Goal: Information Seeking & Learning: Find specific page/section

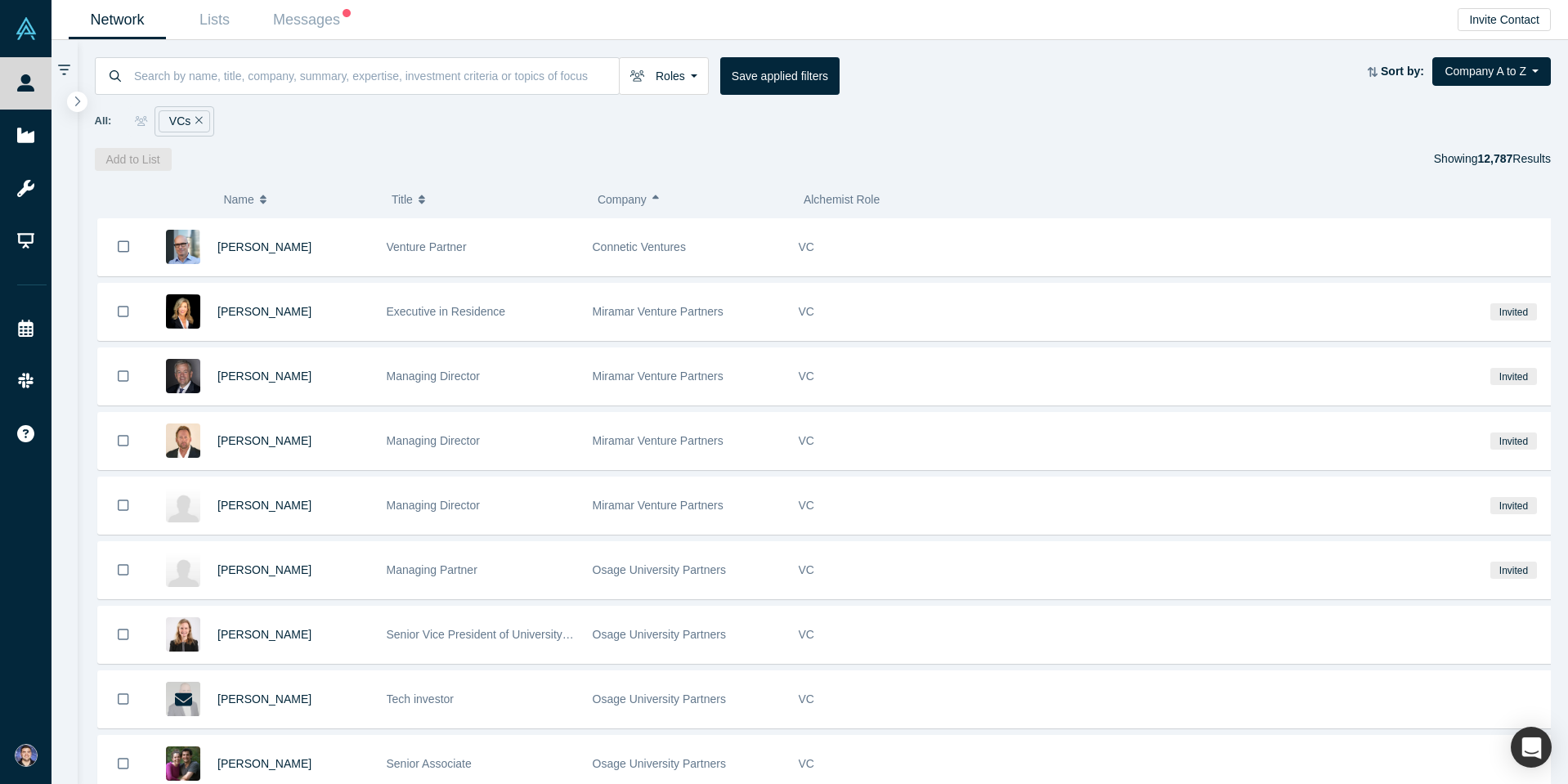
scroll to position [12555, 0]
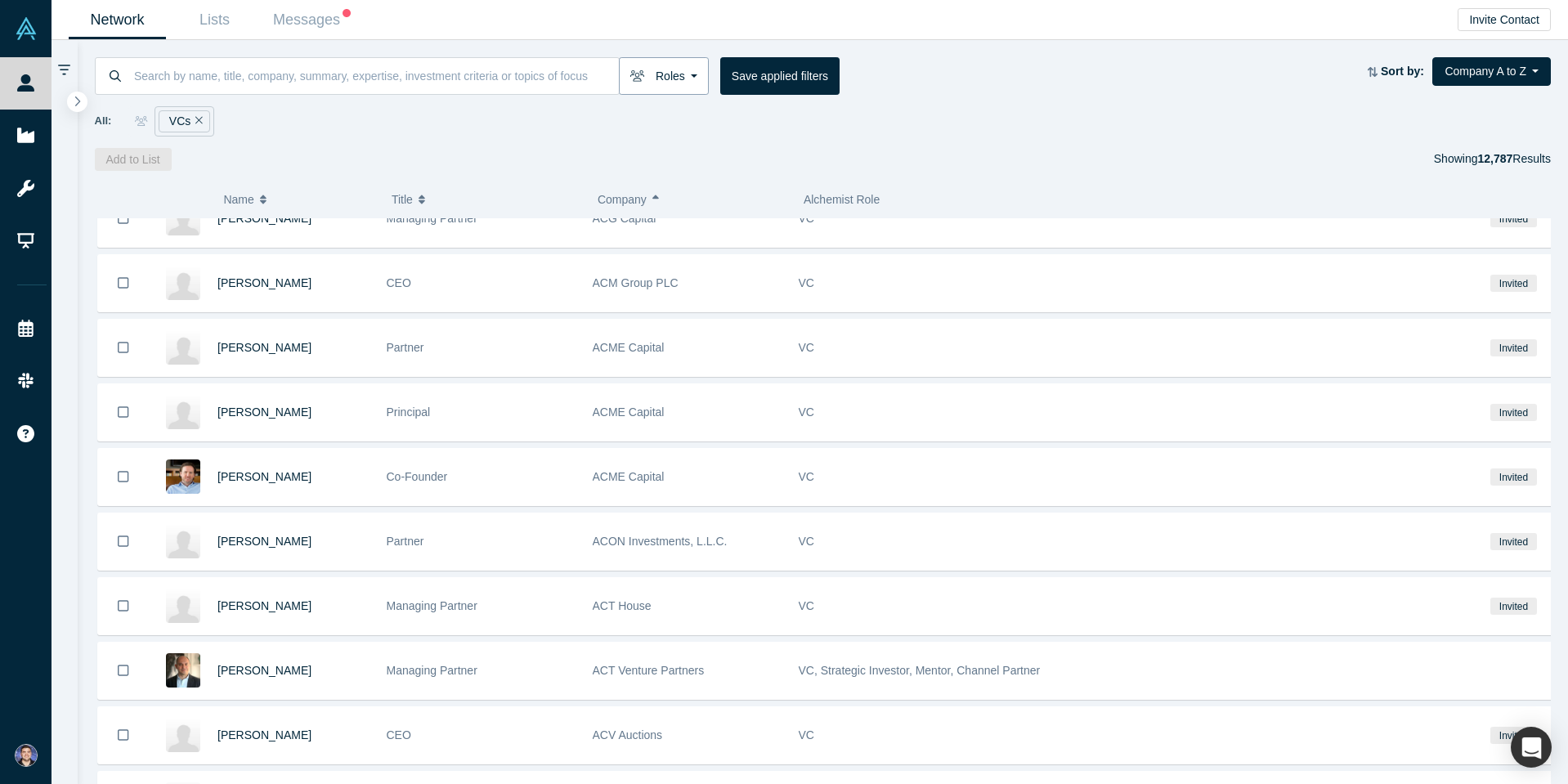
click at [661, 78] on button "Roles" at bounding box center [664, 76] width 90 height 38
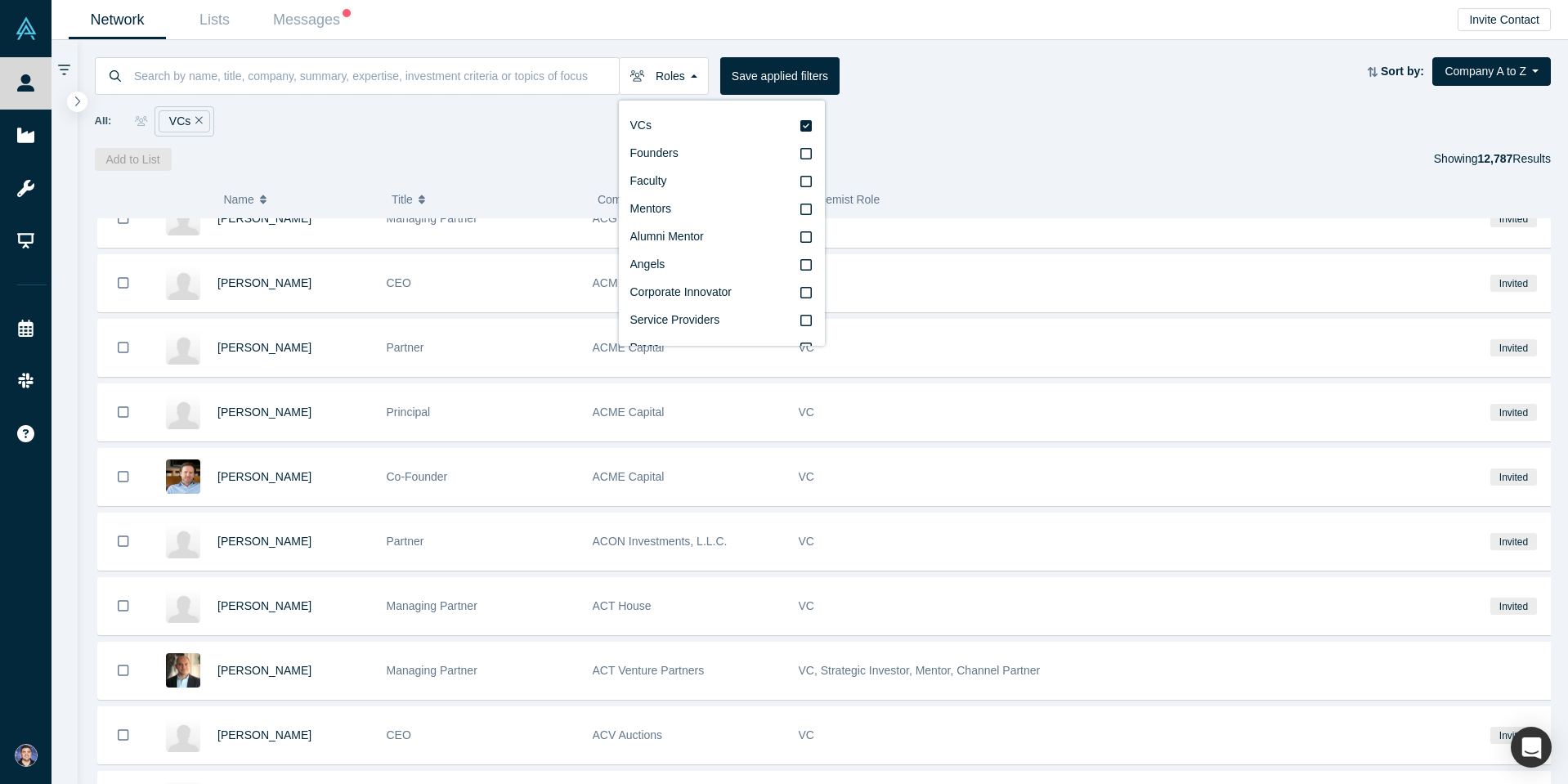
click at [925, 100] on div "All: VCs" at bounding box center [823, 115] width 1457 height 42
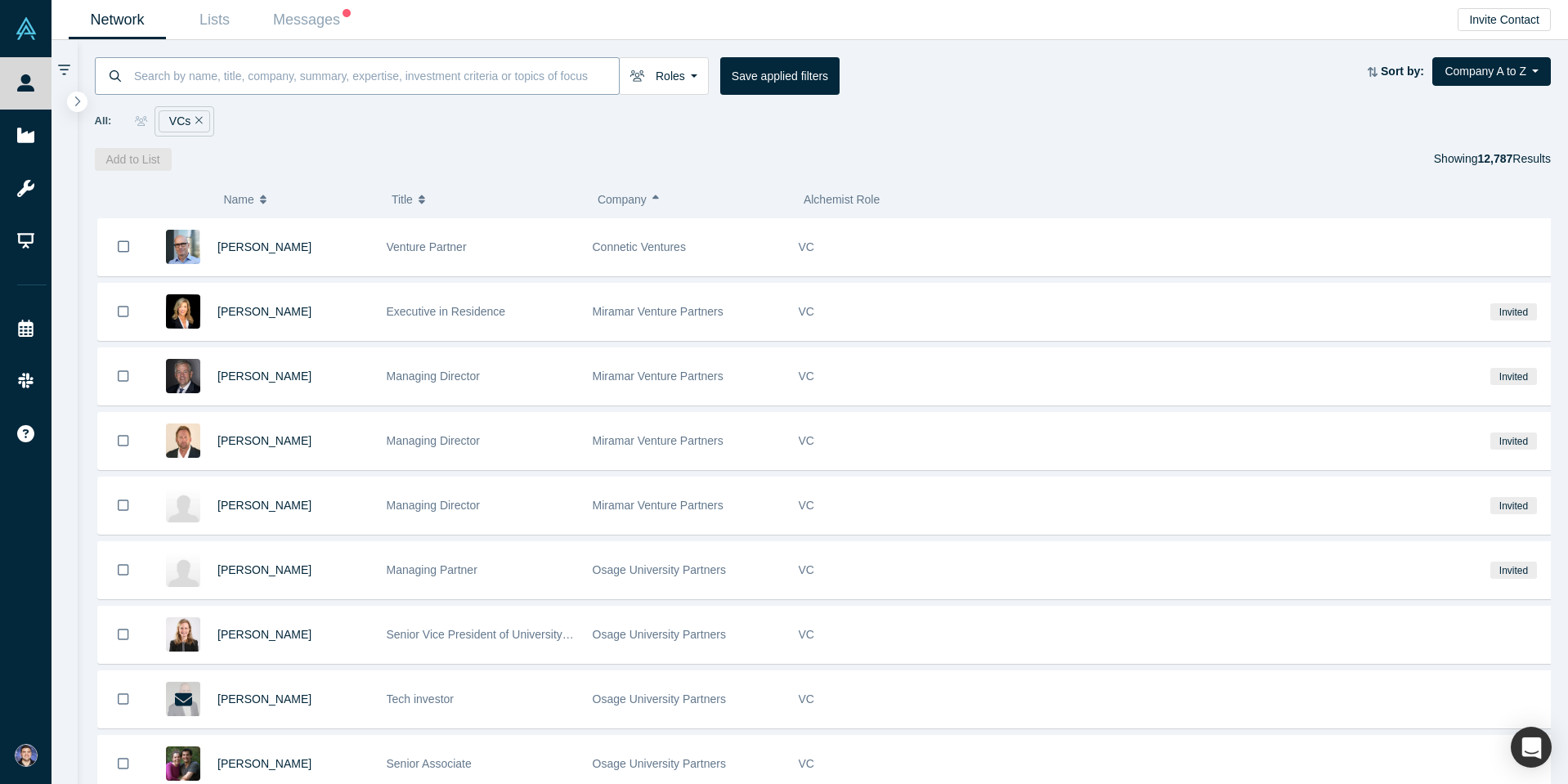
click at [192, 79] on input at bounding box center [376, 75] width 486 height 38
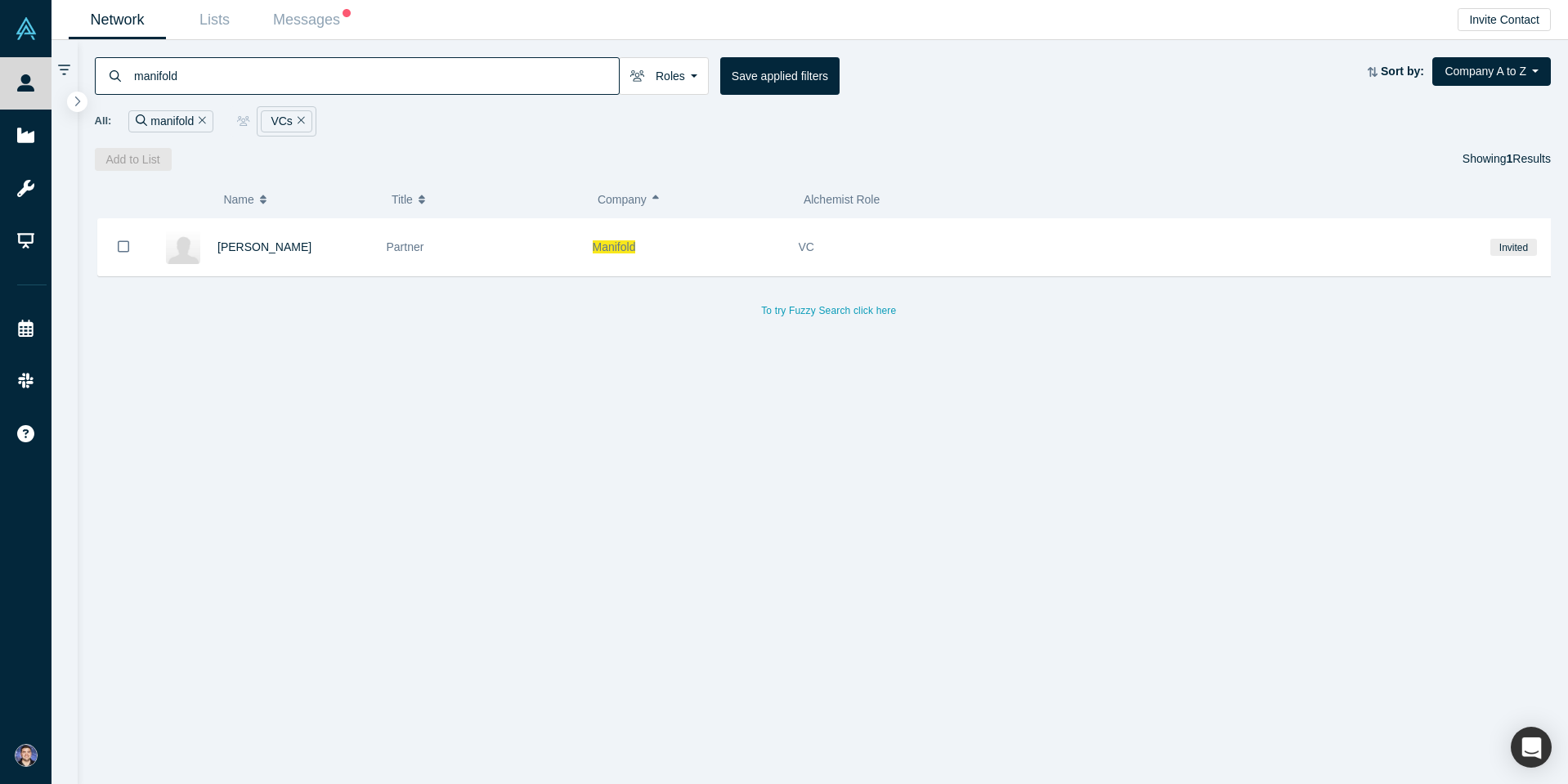
type input "manifold"
drag, startPoint x: 240, startPoint y: 247, endPoint x: 744, endPoint y: 199, distance: 506.3
click at [240, 247] on span "Brett Klein" at bounding box center [264, 247] width 94 height 13
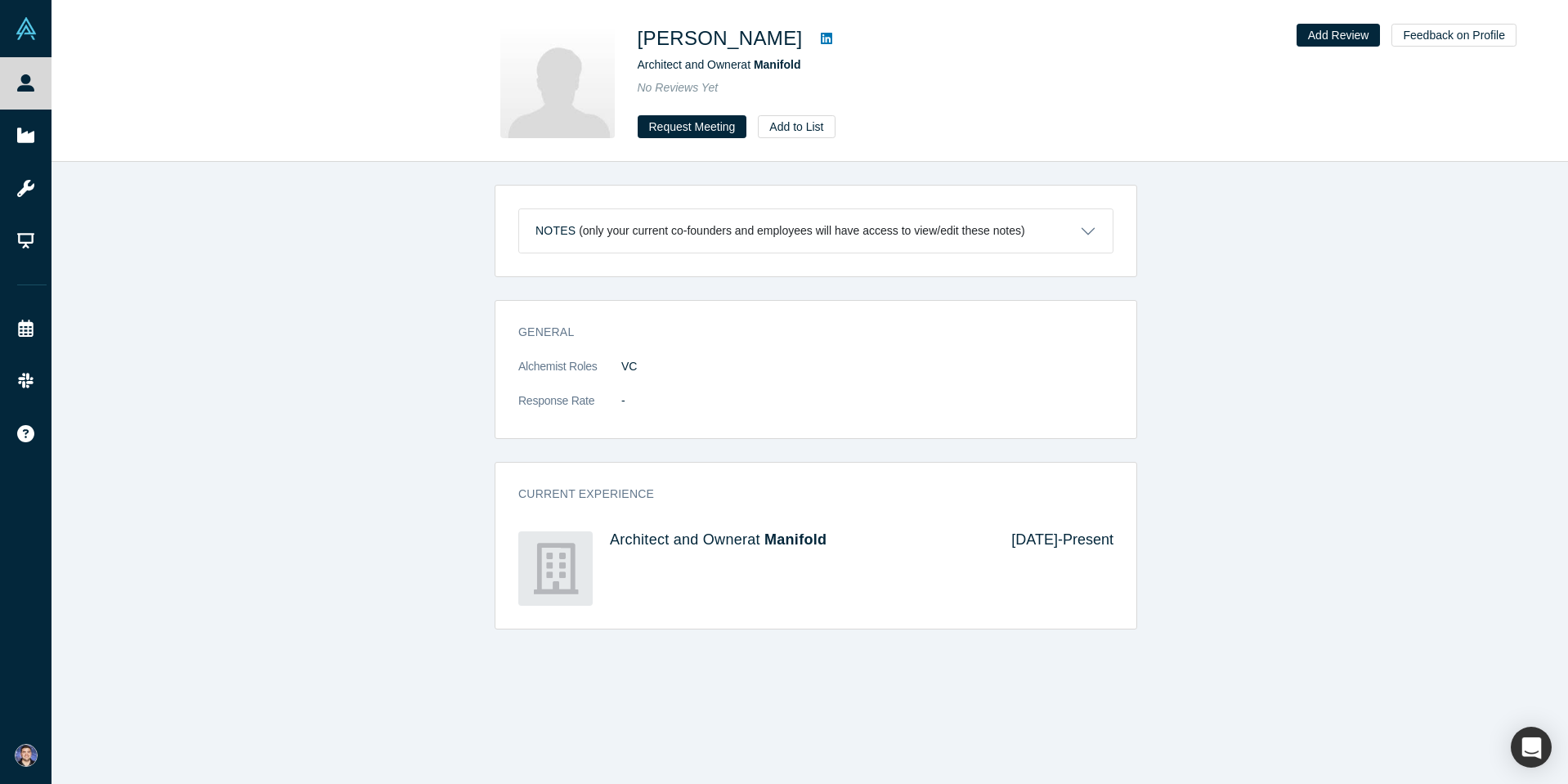
click at [700, 32] on h1 "Brett Klein" at bounding box center [719, 38] width 165 height 29
click at [696, 35] on h1 "Brett Klein" at bounding box center [719, 38] width 165 height 29
click at [692, 38] on h1 "Brett Klein" at bounding box center [719, 38] width 165 height 29
drag, startPoint x: 733, startPoint y: 37, endPoint x: 641, endPoint y: 35, distance: 92.0
click at [641, 35] on div "Brett Klein" at bounding box center [866, 38] width 458 height 29
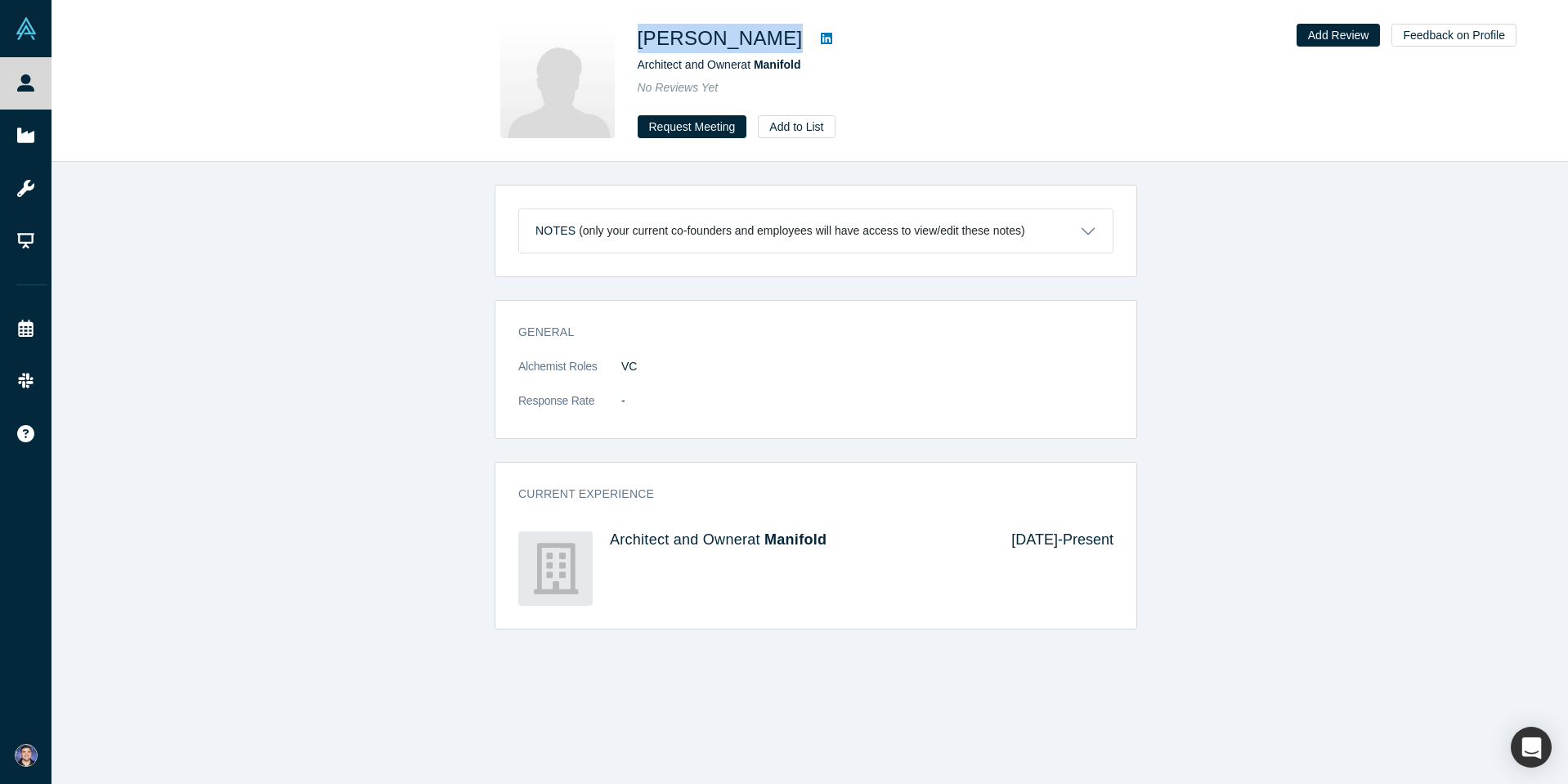
copy div "Brett Klein"
click at [776, 69] on span "Manifold" at bounding box center [778, 65] width 48 height 13
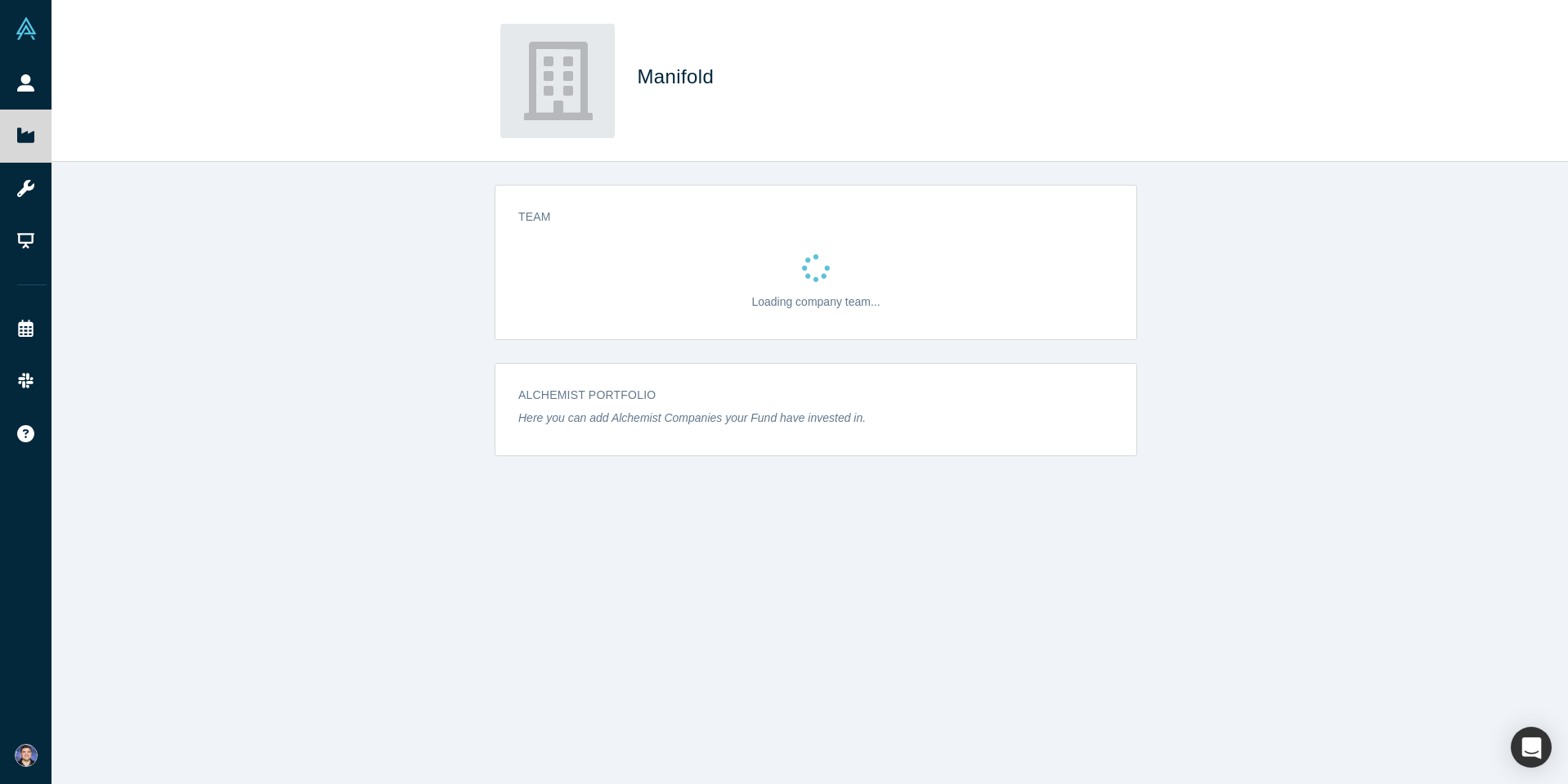
click at [694, 71] on span "Manifold" at bounding box center [678, 76] width 82 height 22
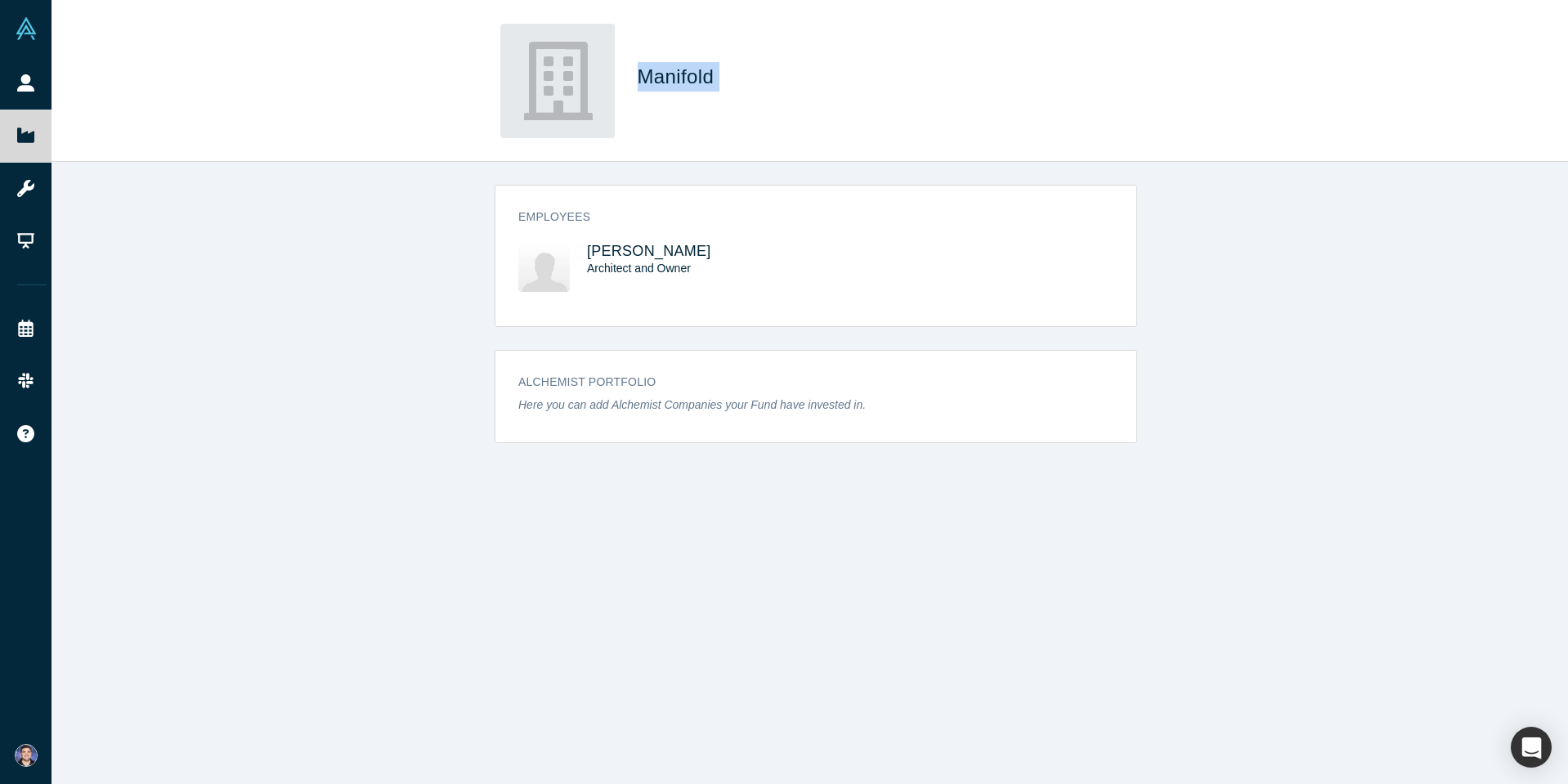
click at [694, 71] on span "Manifold" at bounding box center [678, 76] width 82 height 22
click at [259, 349] on div "Employees Brett Klein Architect and Owner Alchemist Portfolio Here you can add …" at bounding box center [815, 479] width 1528 height 635
drag, startPoint x: 404, startPoint y: 215, endPoint x: 413, endPoint y: 207, distance: 12.0
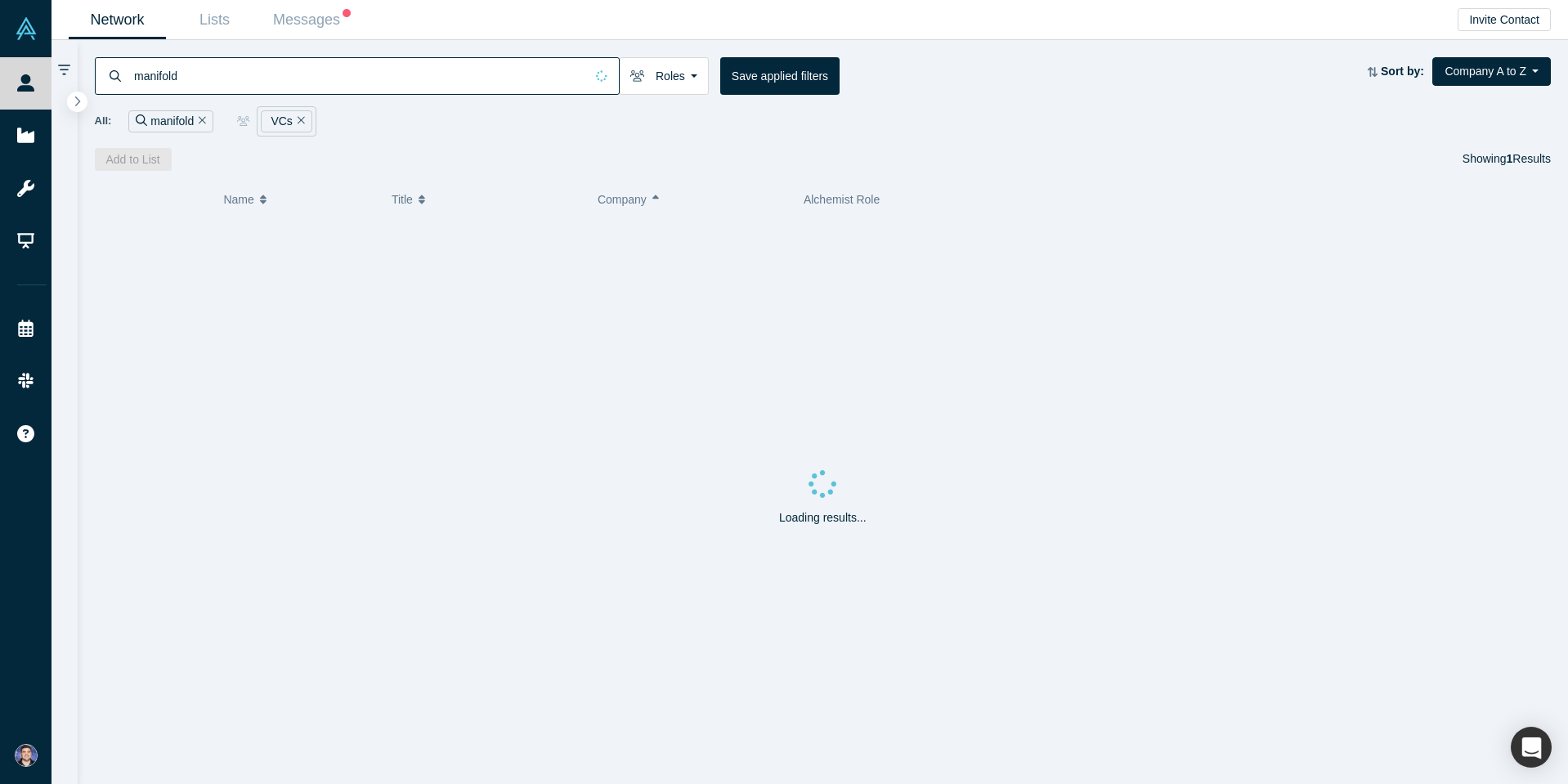
click at [204, 82] on input "manifold" at bounding box center [358, 75] width 452 height 38
paste input "Headline"
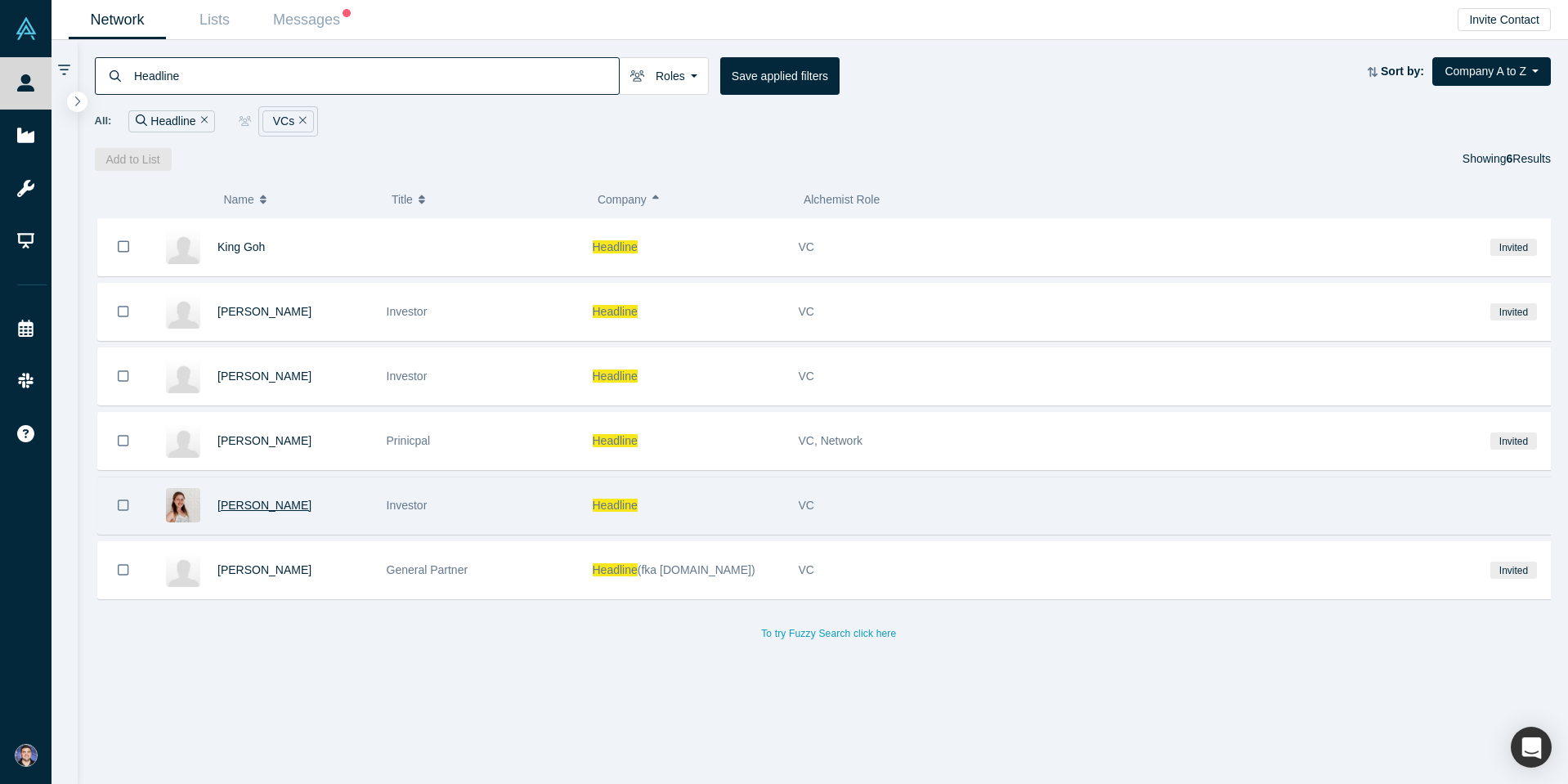
type input "Headline"
click at [262, 504] on span "Taylor Brandt" at bounding box center [264, 505] width 94 height 13
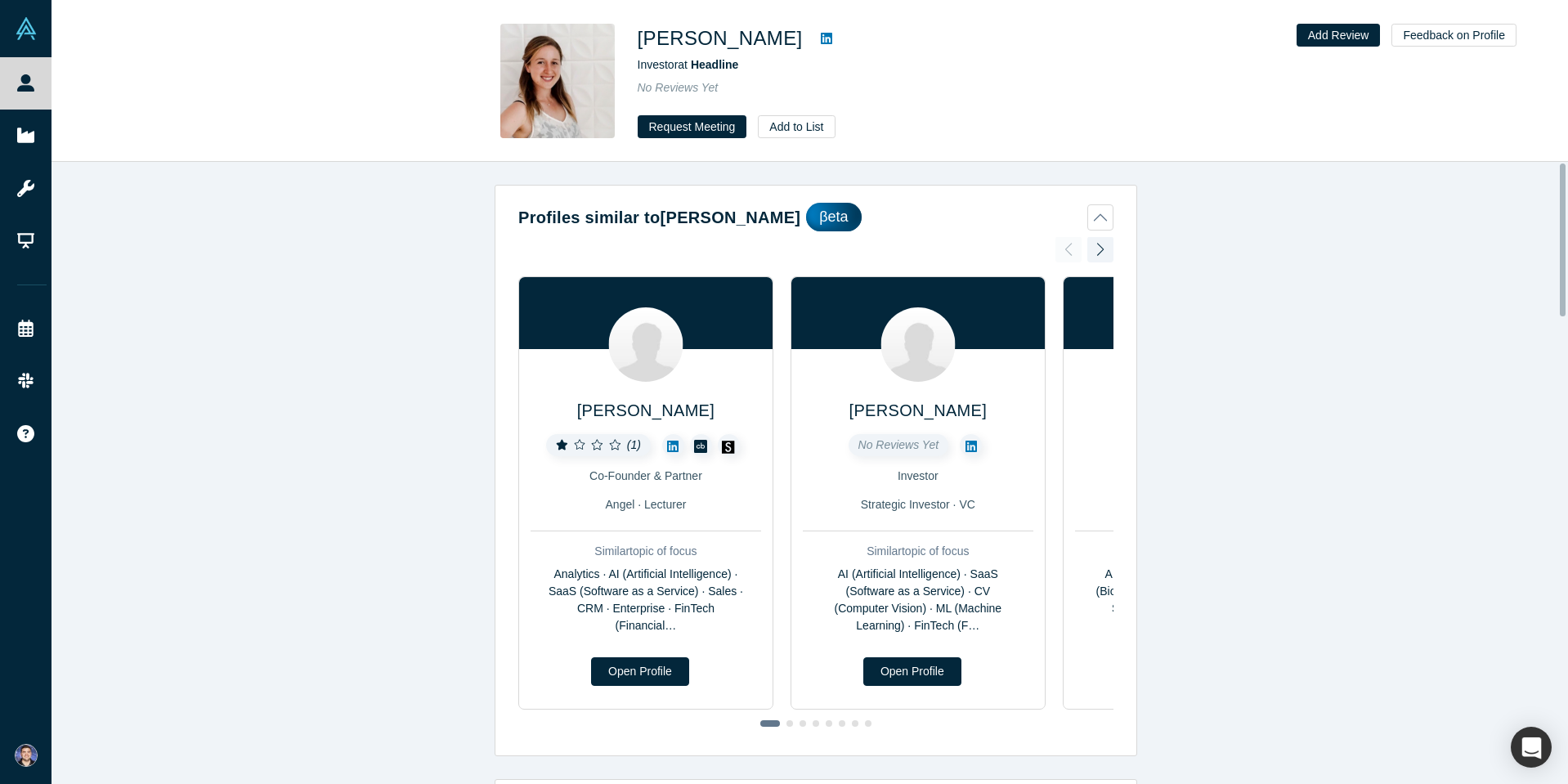
click at [666, 37] on h1 "Taylor Brandt" at bounding box center [719, 38] width 165 height 29
copy div "Taylor Brandt"
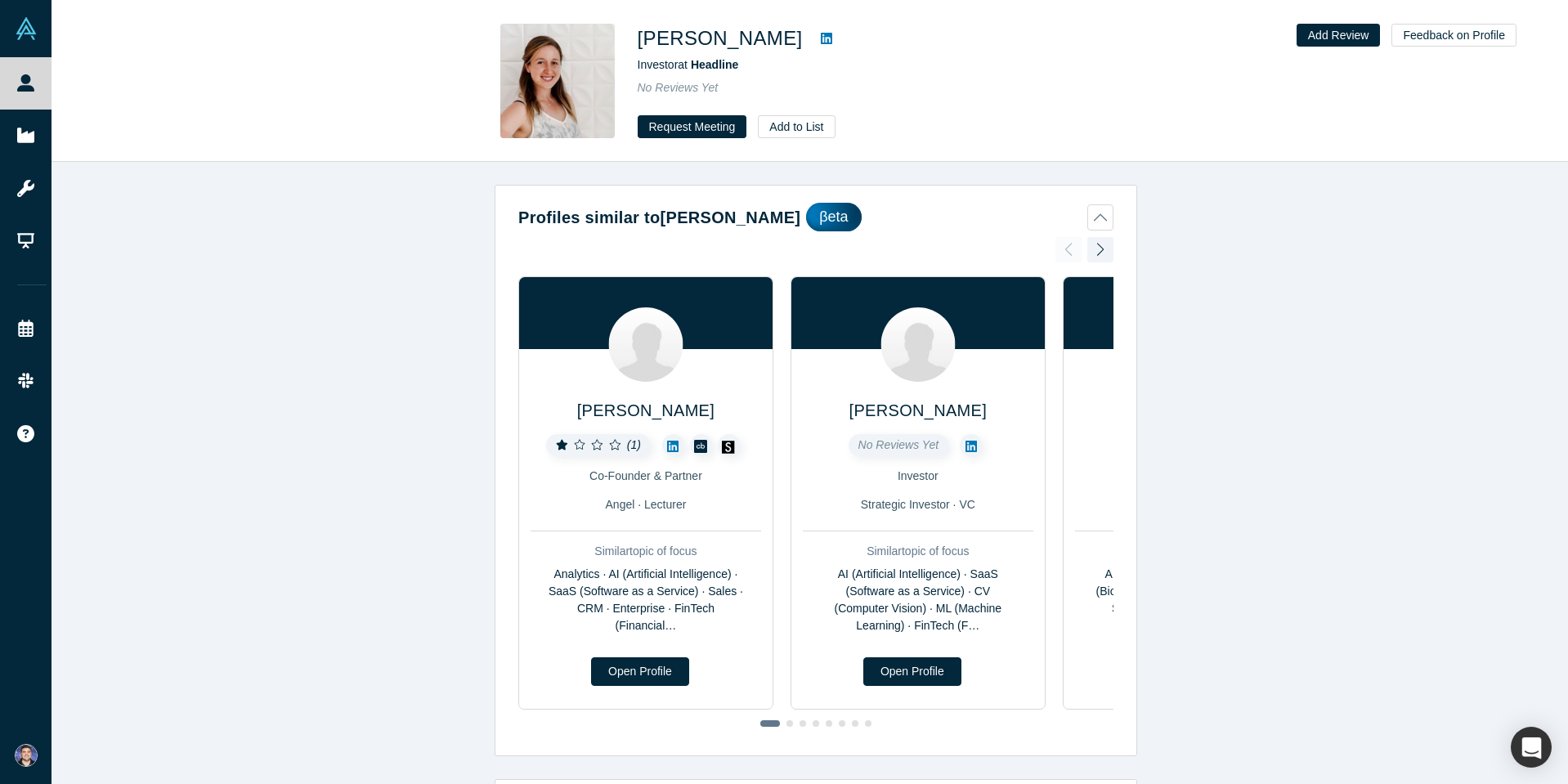
click at [396, 217] on div "Profiles similar to Taylor Brandt βeta David Mes ( 1 ) Co-Founder & Partner Ang…" at bounding box center [815, 479] width 1528 height 635
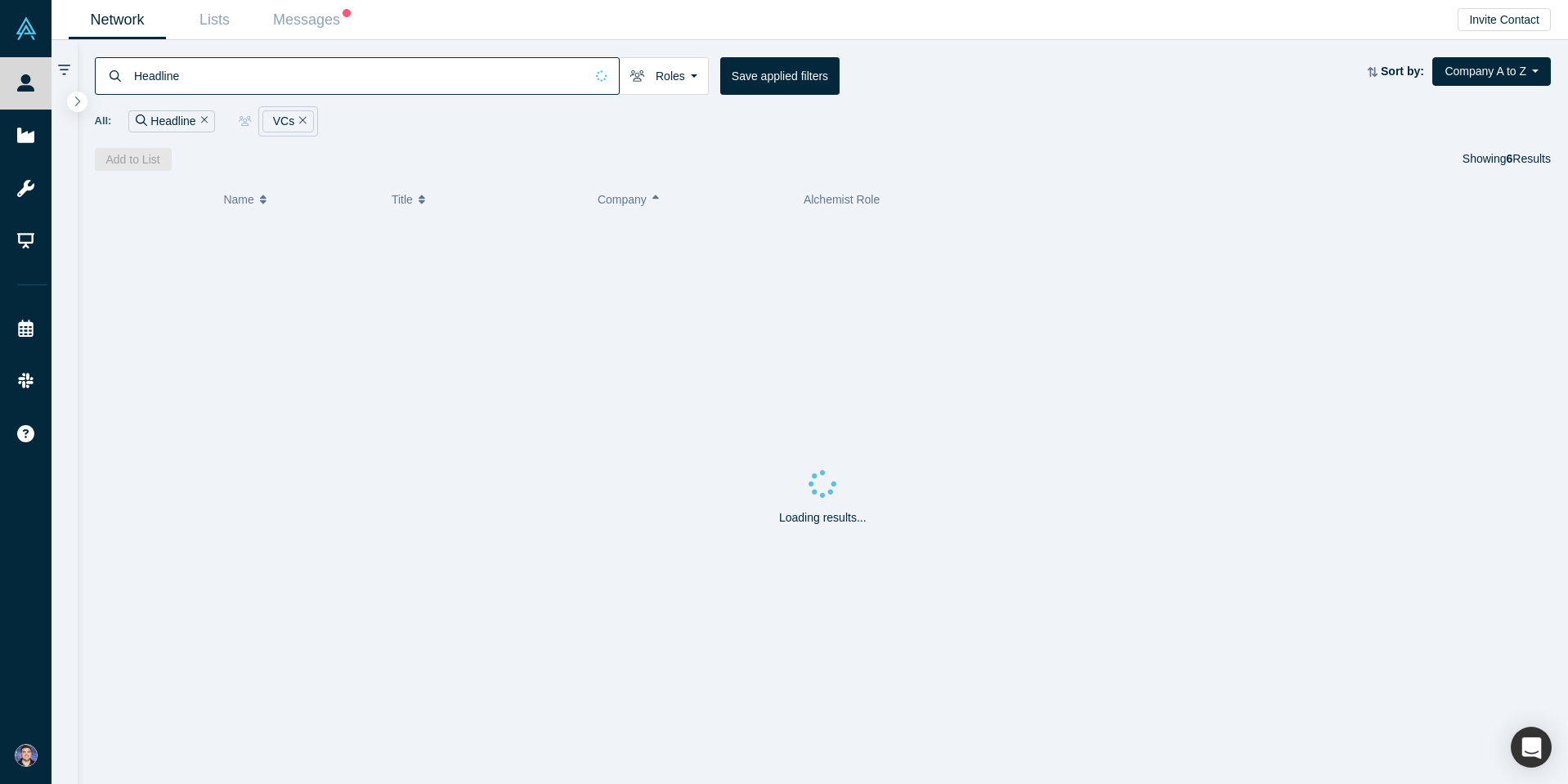
click at [210, 80] on input "Headline" at bounding box center [358, 75] width 452 height 38
click at [210, 80] on input "Headline" at bounding box center [358, 75] width 452 height 38
paste input "Pear"
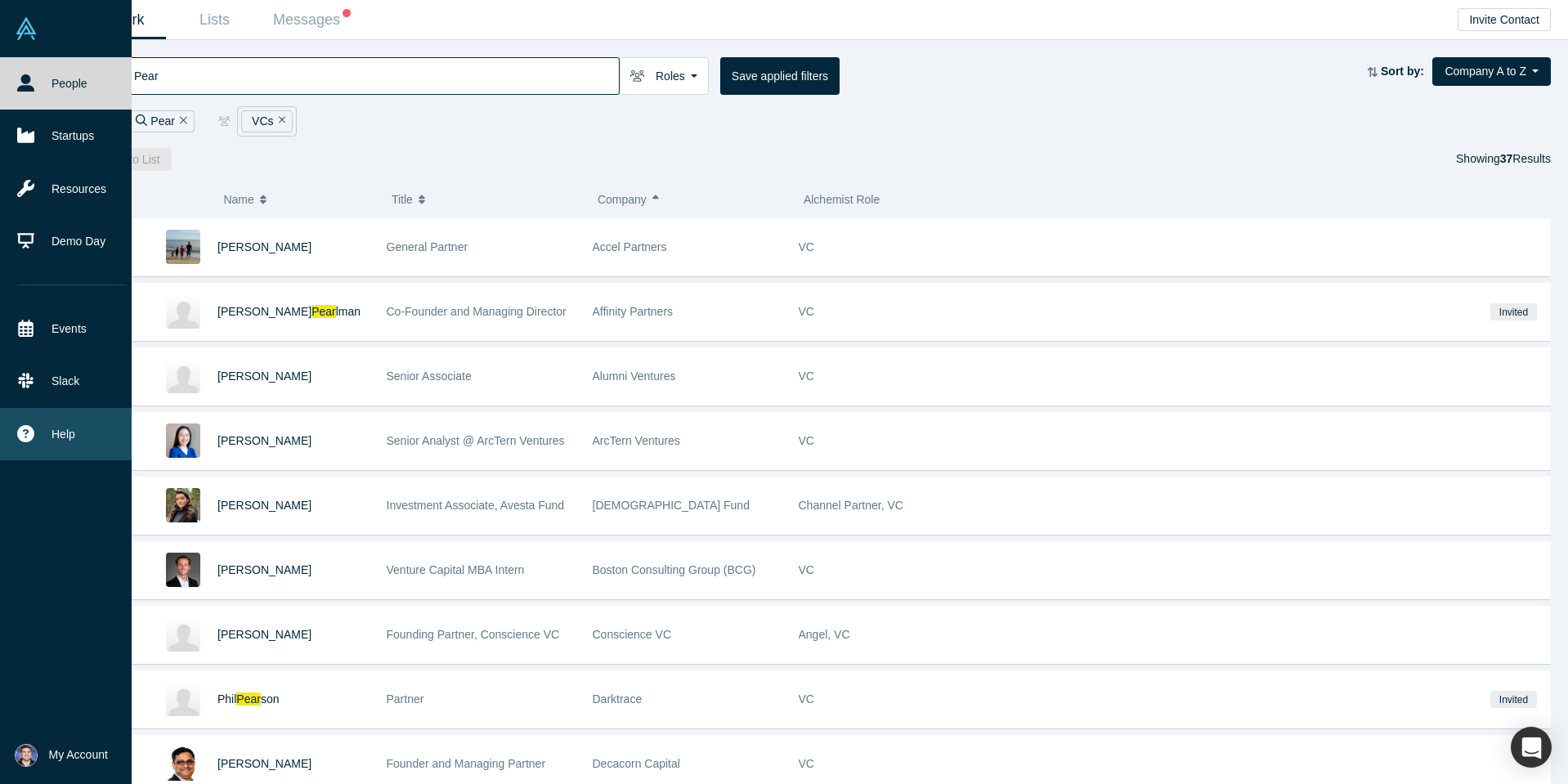
type input "Pear"
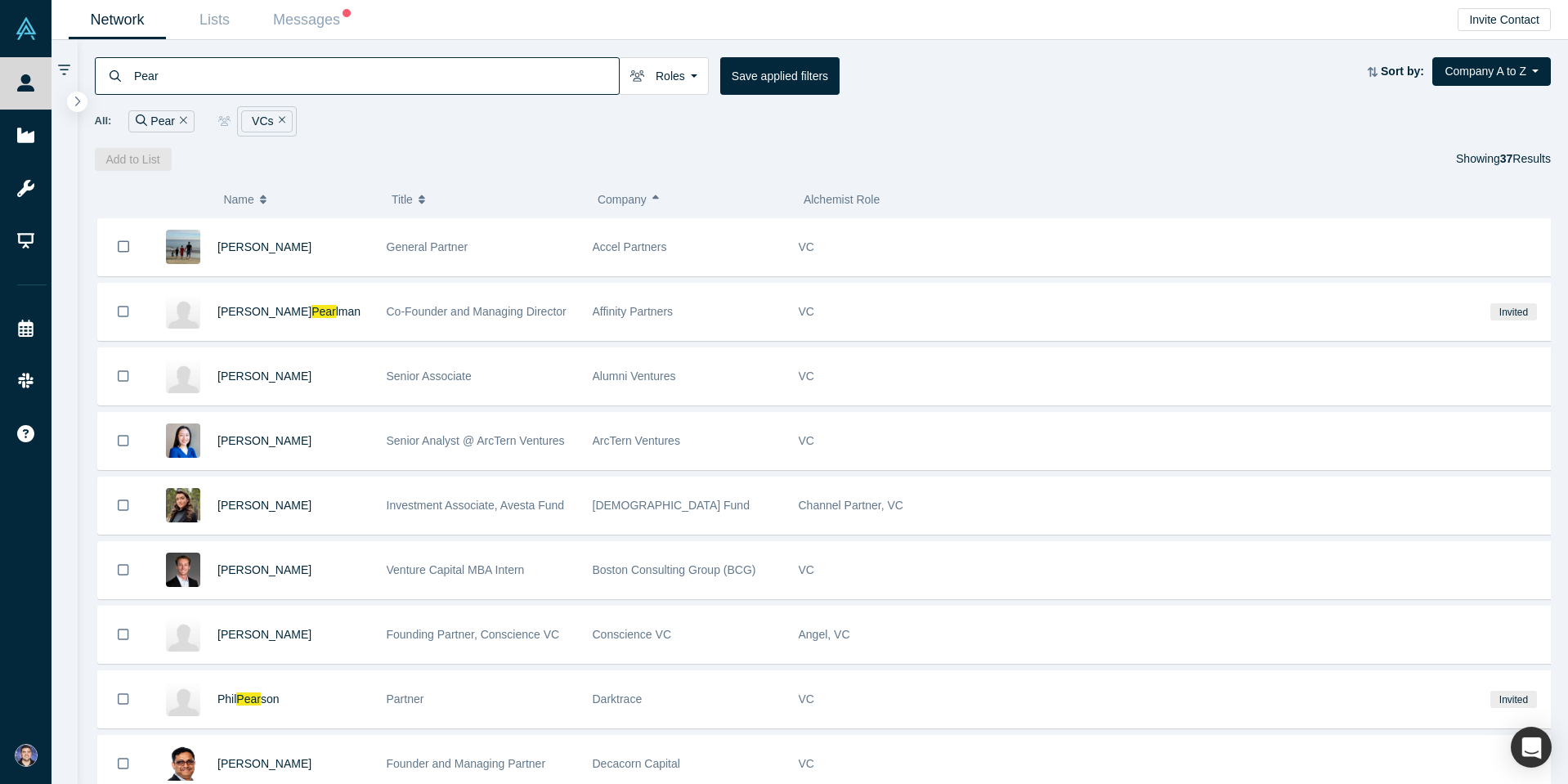
click at [959, 126] on div "All: Pear VCs" at bounding box center [823, 121] width 1457 height 30
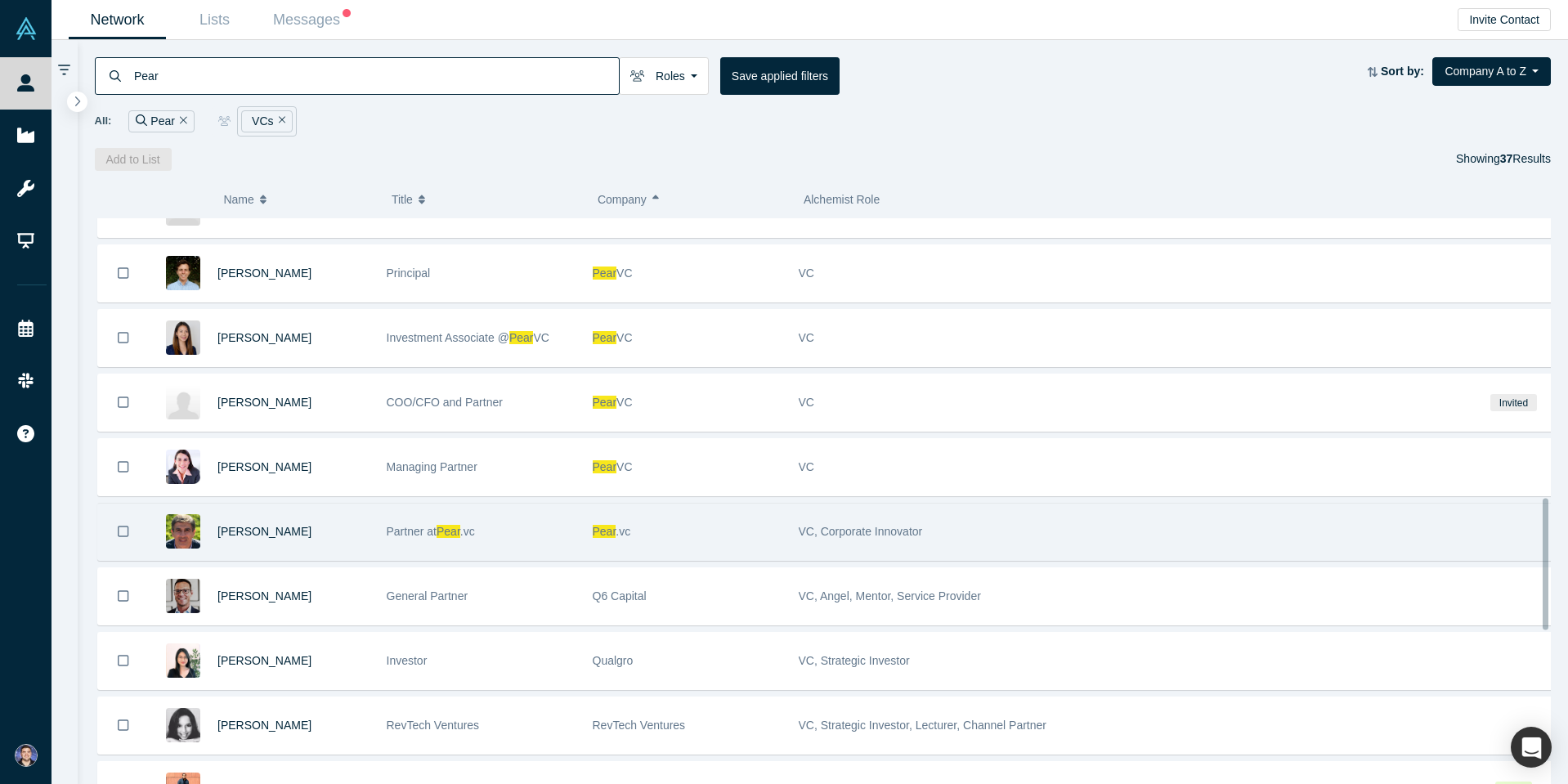
scroll to position [1197, 0]
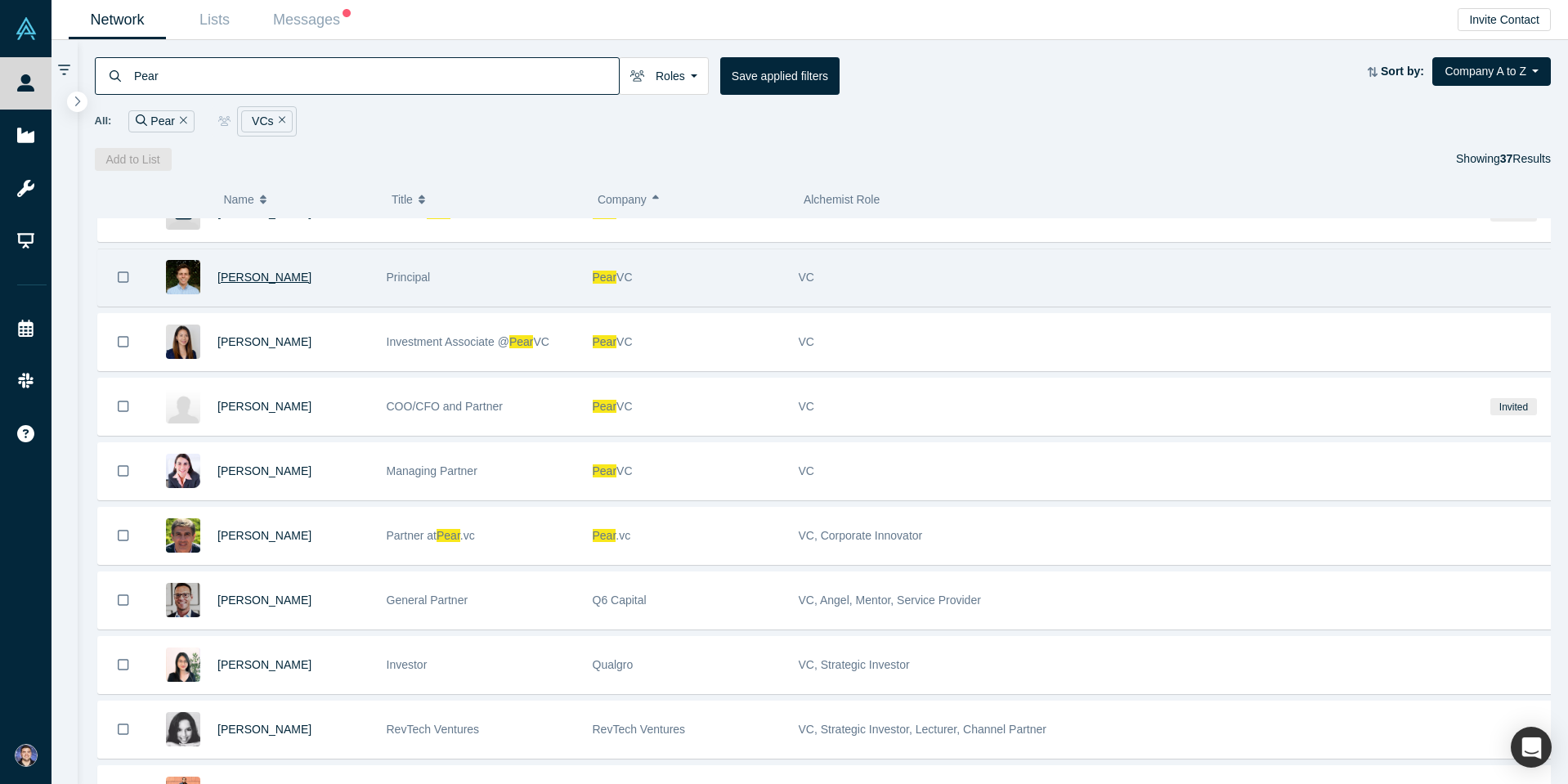
click at [247, 277] on span "Keith Bender" at bounding box center [264, 277] width 94 height 13
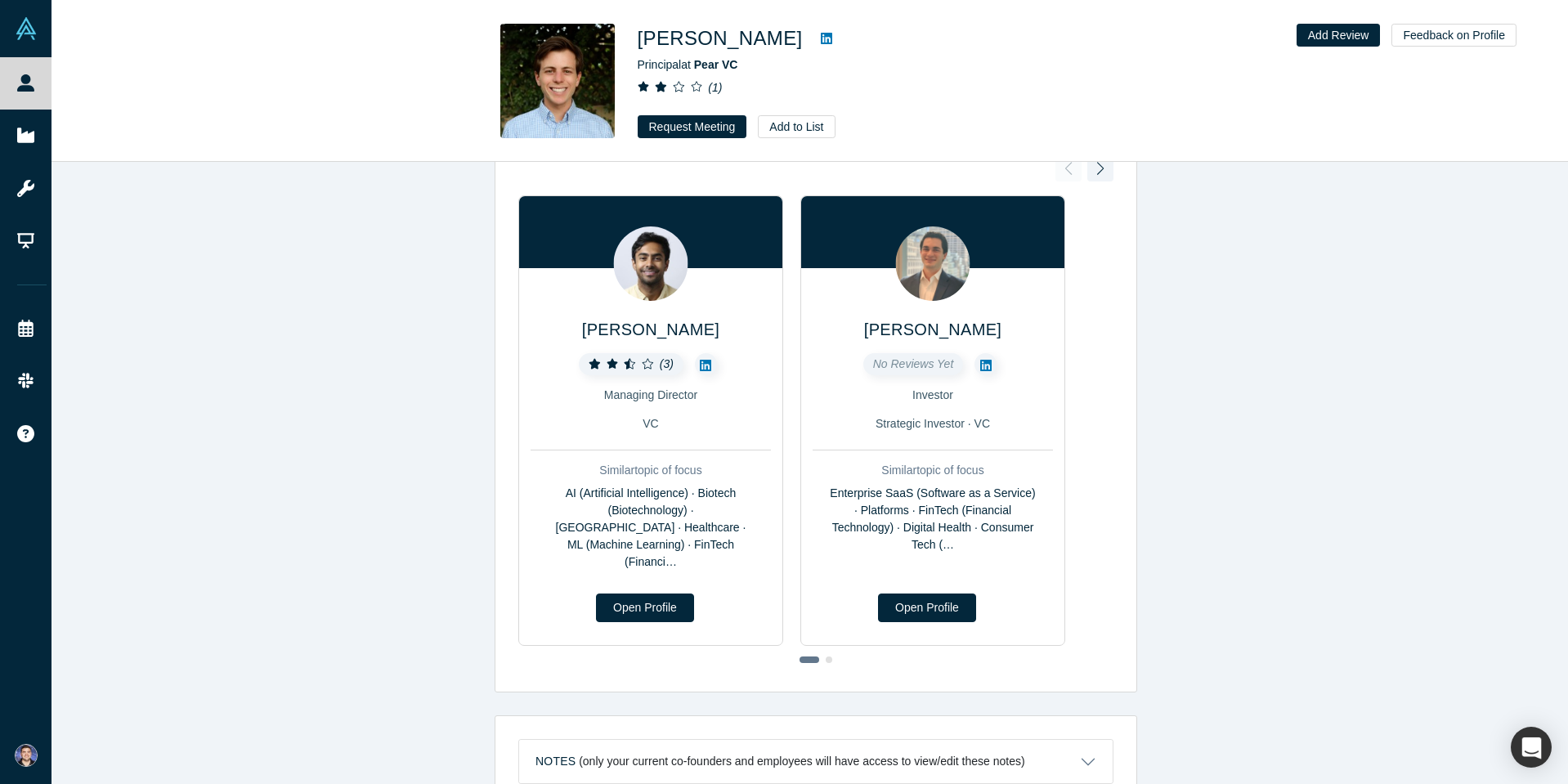
scroll to position [491, 0]
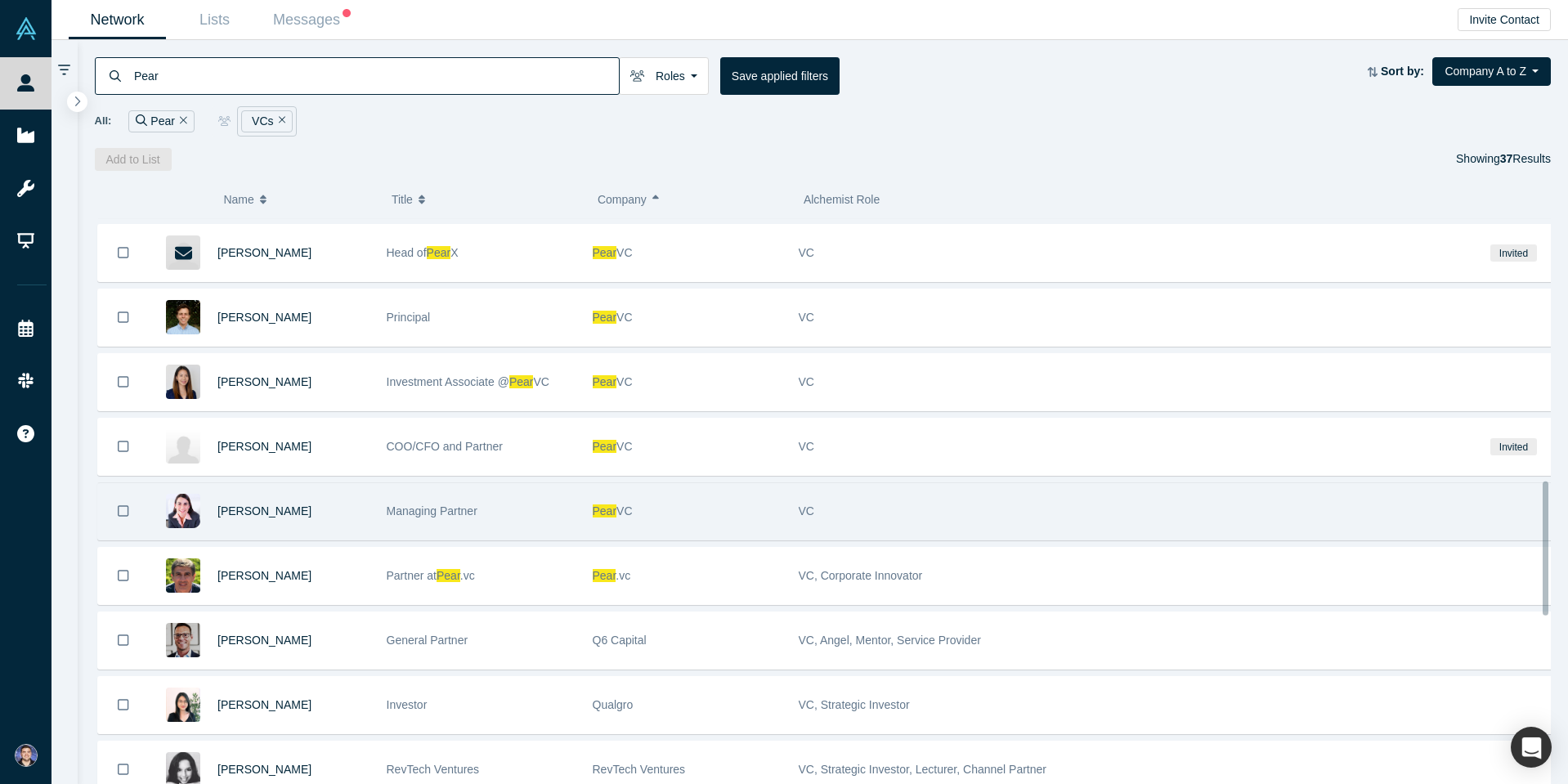
scroll to position [1161, 0]
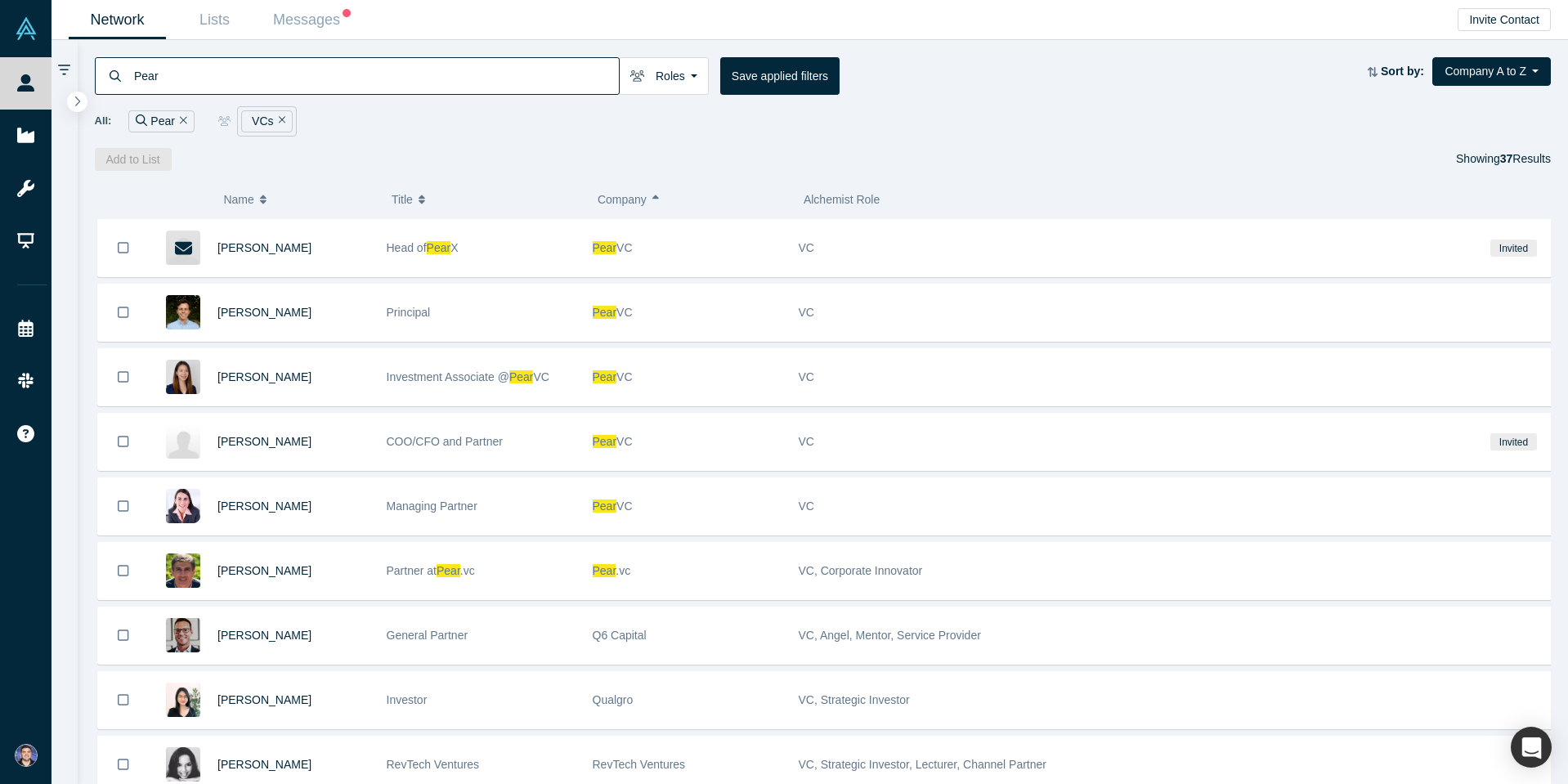
drag, startPoint x: 266, startPoint y: 78, endPoint x: -268, endPoint y: 84, distance: 534.0
click at [0, 84] on html "People Startups Resources Demo Day Events Slack Help Contact Us GDPR My Account…" at bounding box center [784, 392] width 1568 height 784
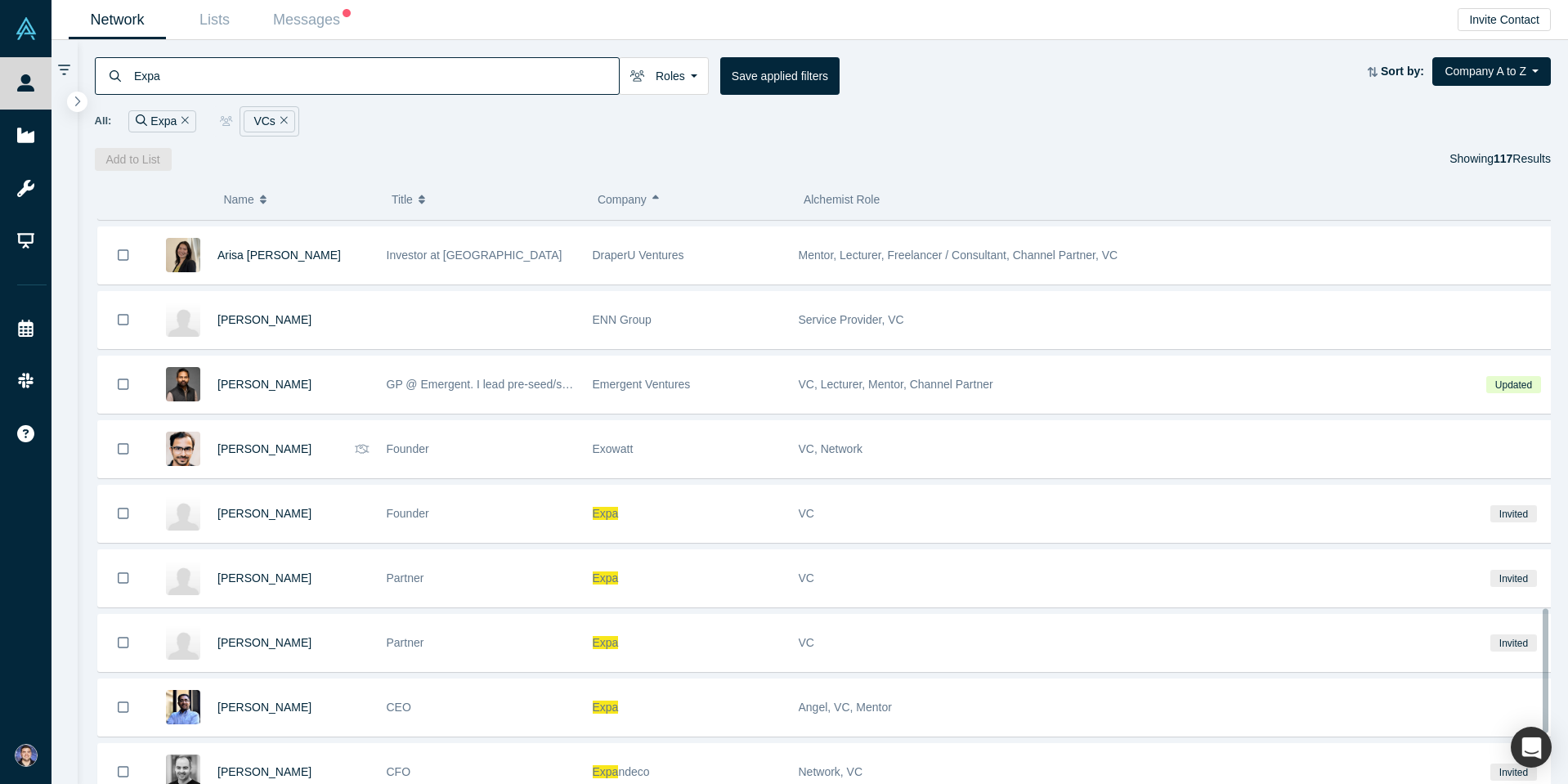
scroll to position [1815, 0]
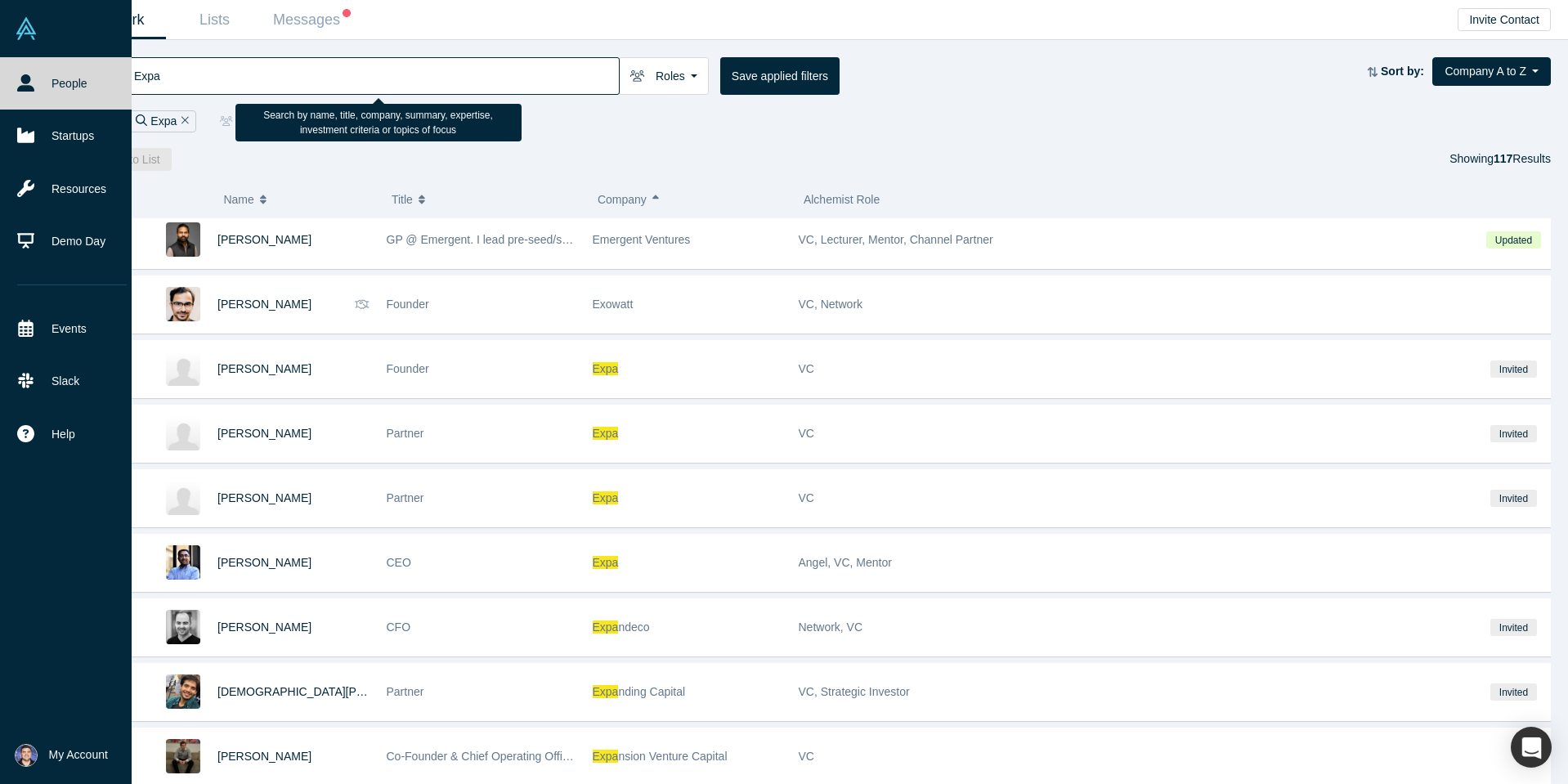
drag, startPoint x: 179, startPoint y: 72, endPoint x: 33, endPoint y: 65, distance: 146.2
click at [33, 65] on div "People Startups Resources Demo Day Events Slack Help Contact Us GDPR My Account…" at bounding box center [784, 392] width 1568 height 784
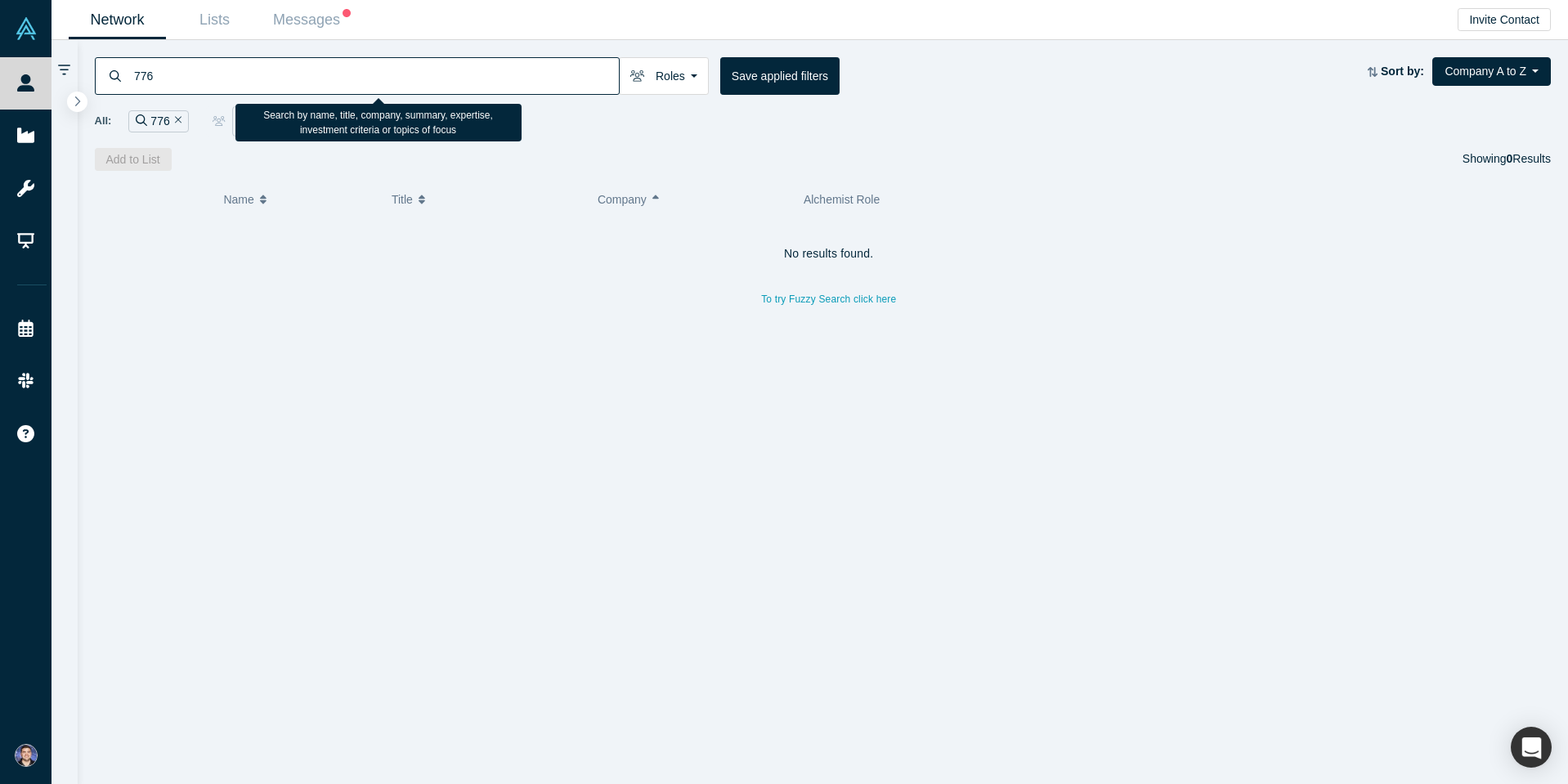
click at [260, 82] on input "776" at bounding box center [376, 75] width 486 height 38
type input "7"
click at [164, 68] on input "SevenSevenSix" at bounding box center [376, 75] width 486 height 38
click at [195, 72] on input "Seven SevenSix" at bounding box center [376, 75] width 486 height 38
drag, startPoint x: 244, startPoint y: 76, endPoint x: -154, endPoint y: 66, distance: 398.1
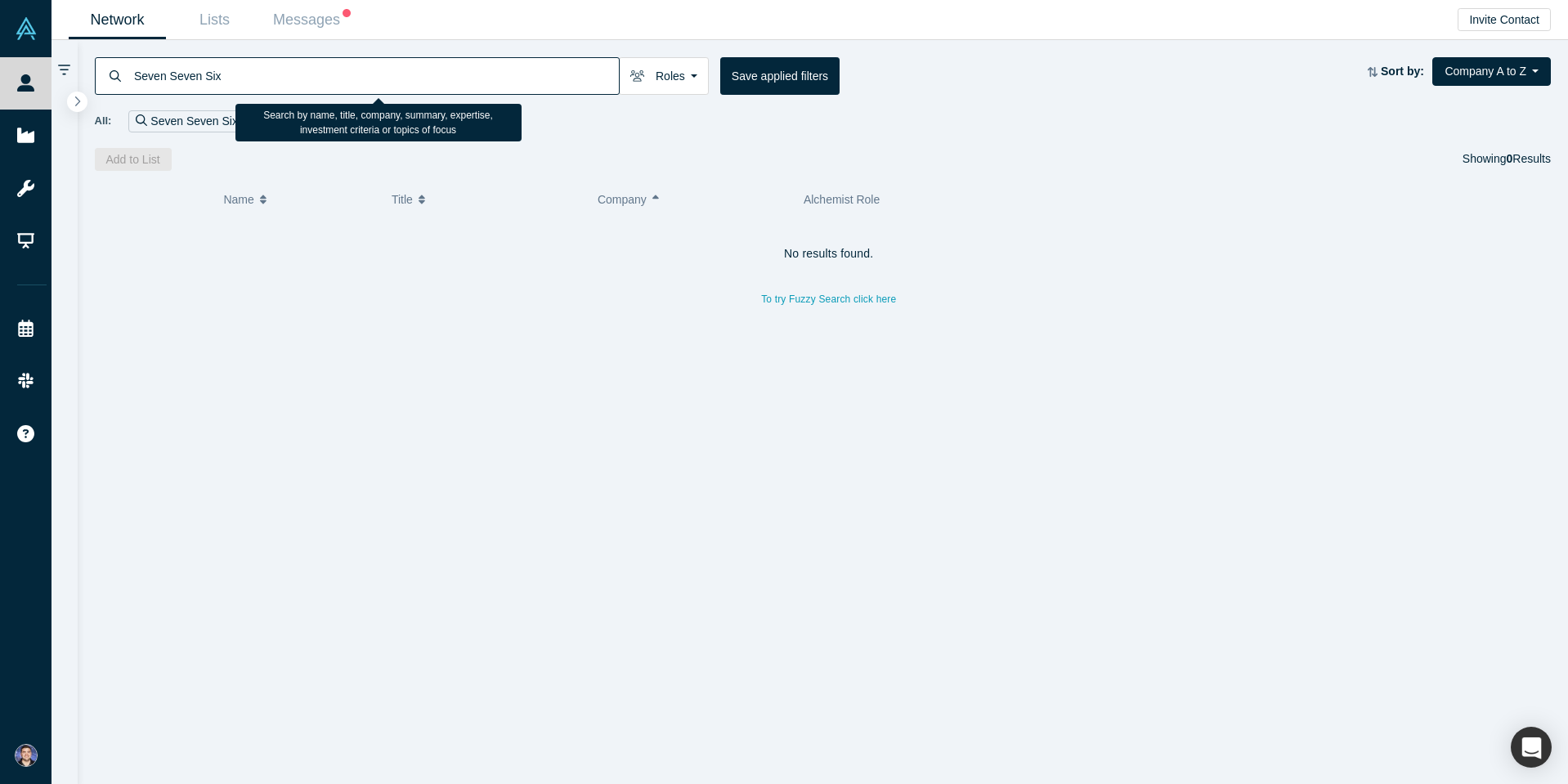
click at [0, 66] on html "People Startups Resources Demo Day Events Slack Help Contact Us GDPR My Account…" at bounding box center [784, 392] width 1568 height 784
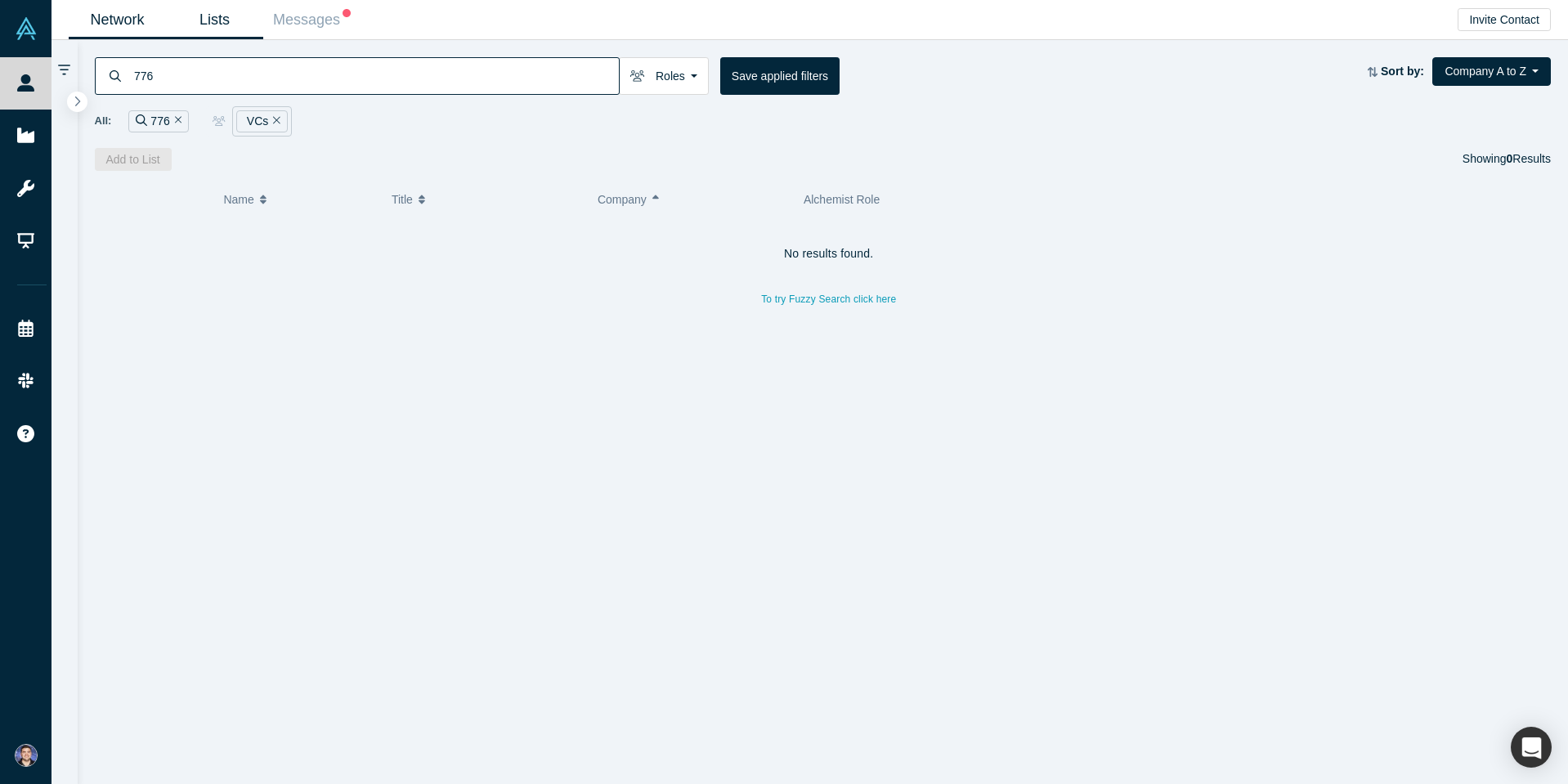
type input "776"
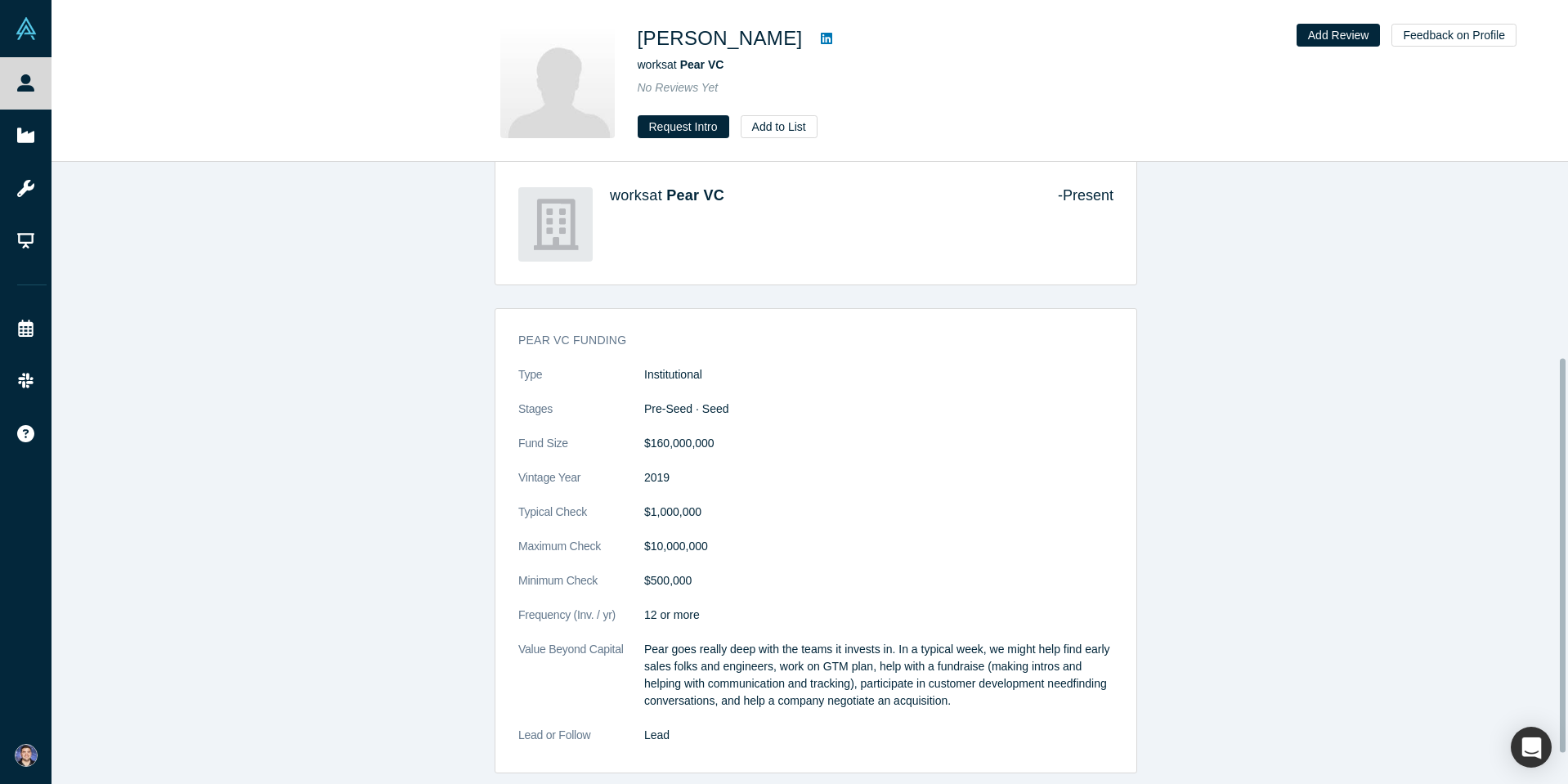
scroll to position [356, 0]
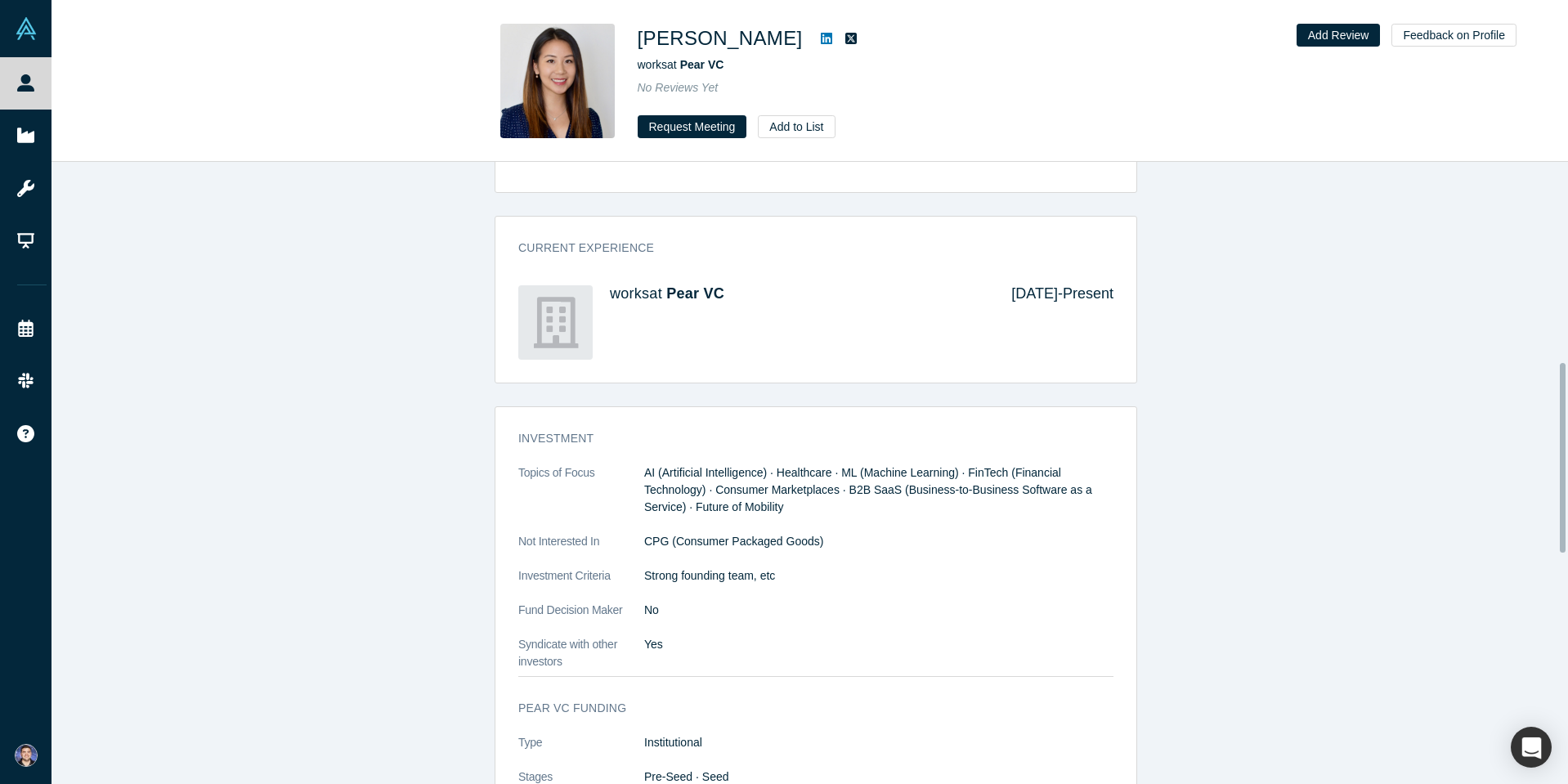
scroll to position [1145, 0]
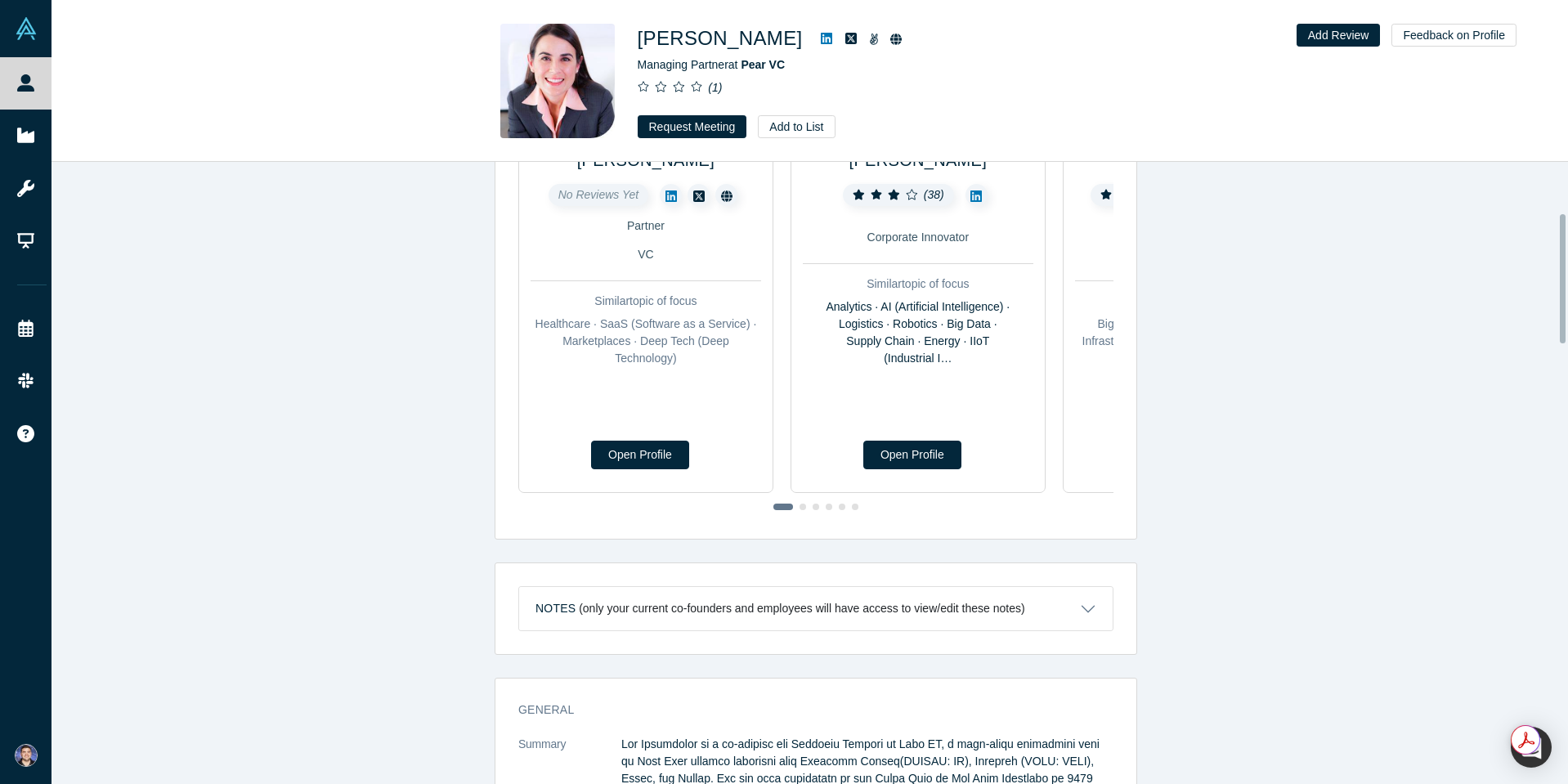
scroll to position [245, 0]
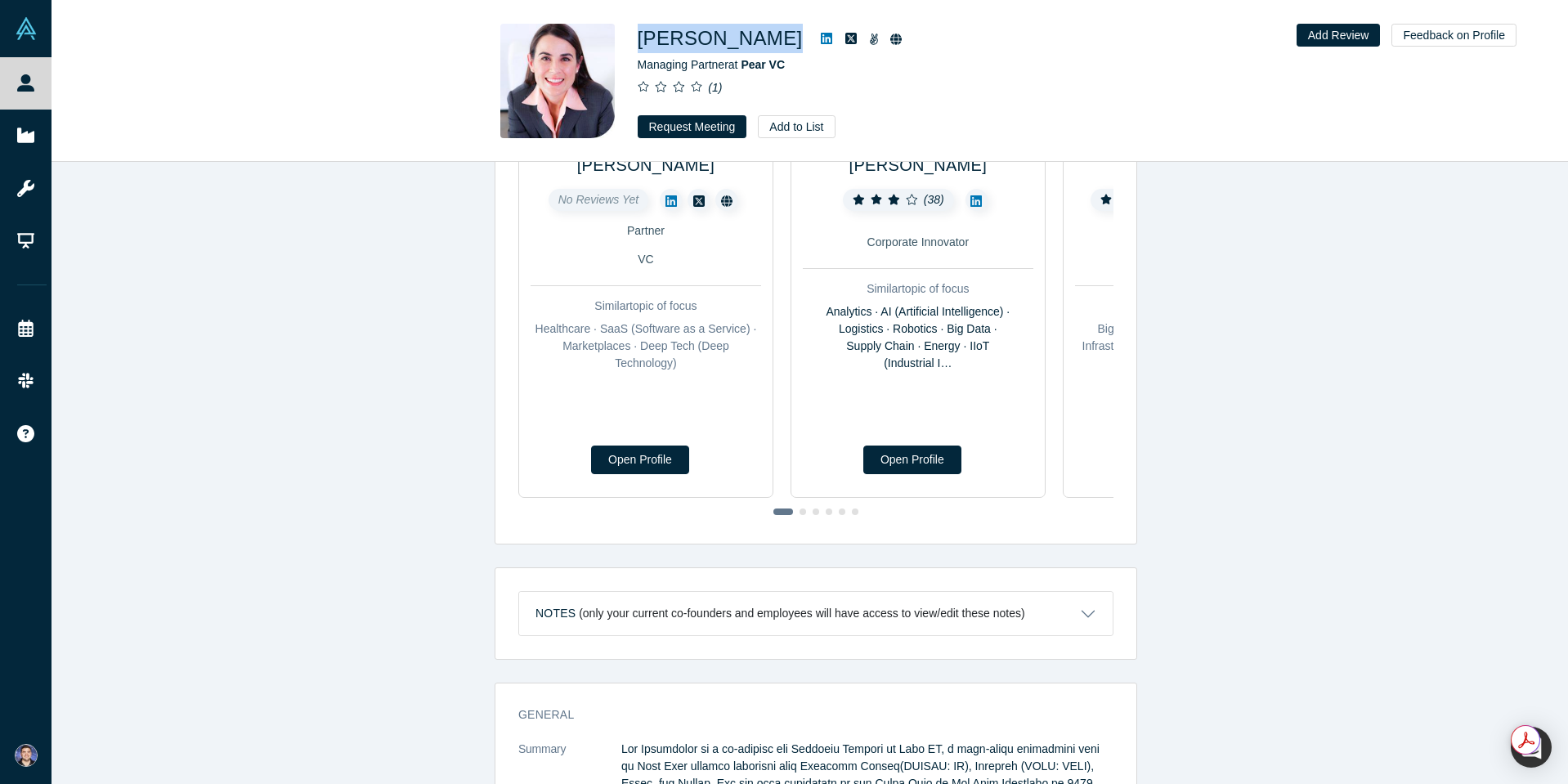
drag, startPoint x: 784, startPoint y: 38, endPoint x: 635, endPoint y: 25, distance: 149.6
click at [635, 25] on div "Mar Hershenson Managing Partner at Pear VC ( 1 ) Request Meeting Add to List" at bounding box center [810, 80] width 643 height 114
copy div "Mar Hershenson"
